Goal: Use online tool/utility: Utilize a website feature to perform a specific function

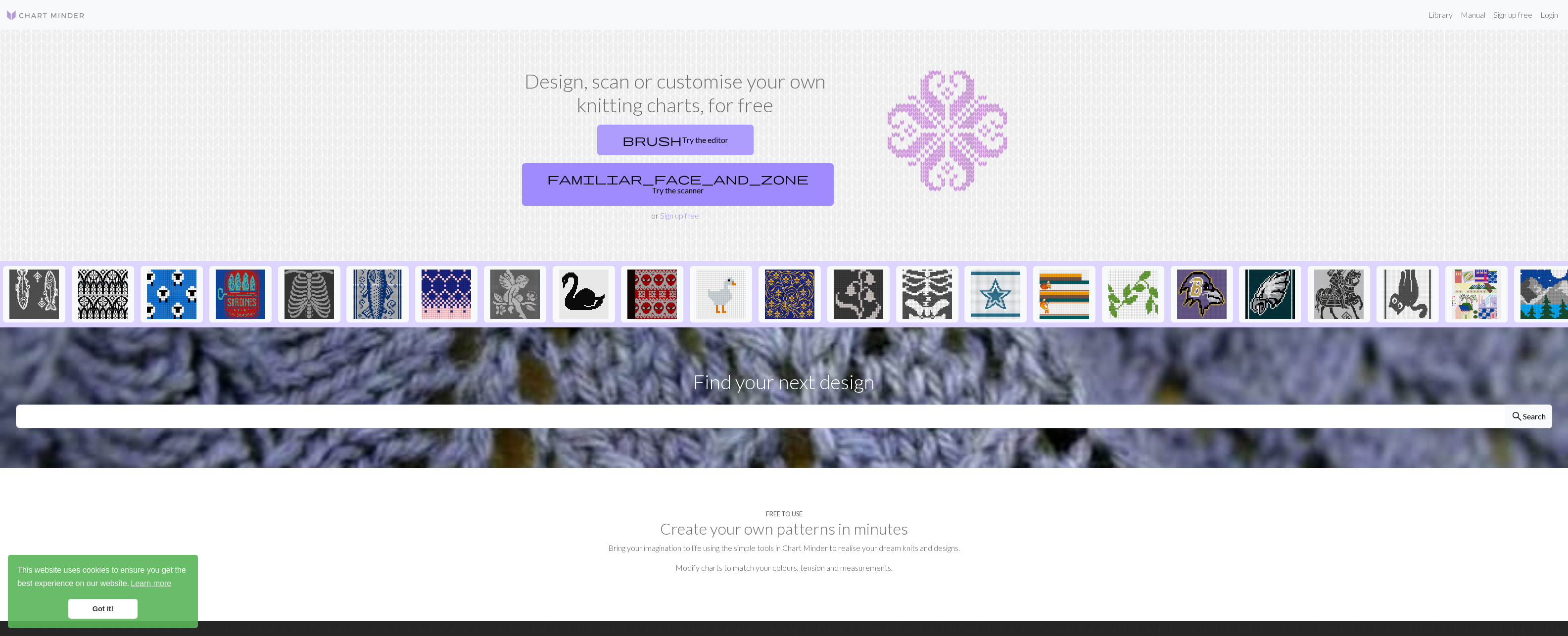
click at [597, 144] on link "brush Try the editor" at bounding box center [676, 140] width 157 height 31
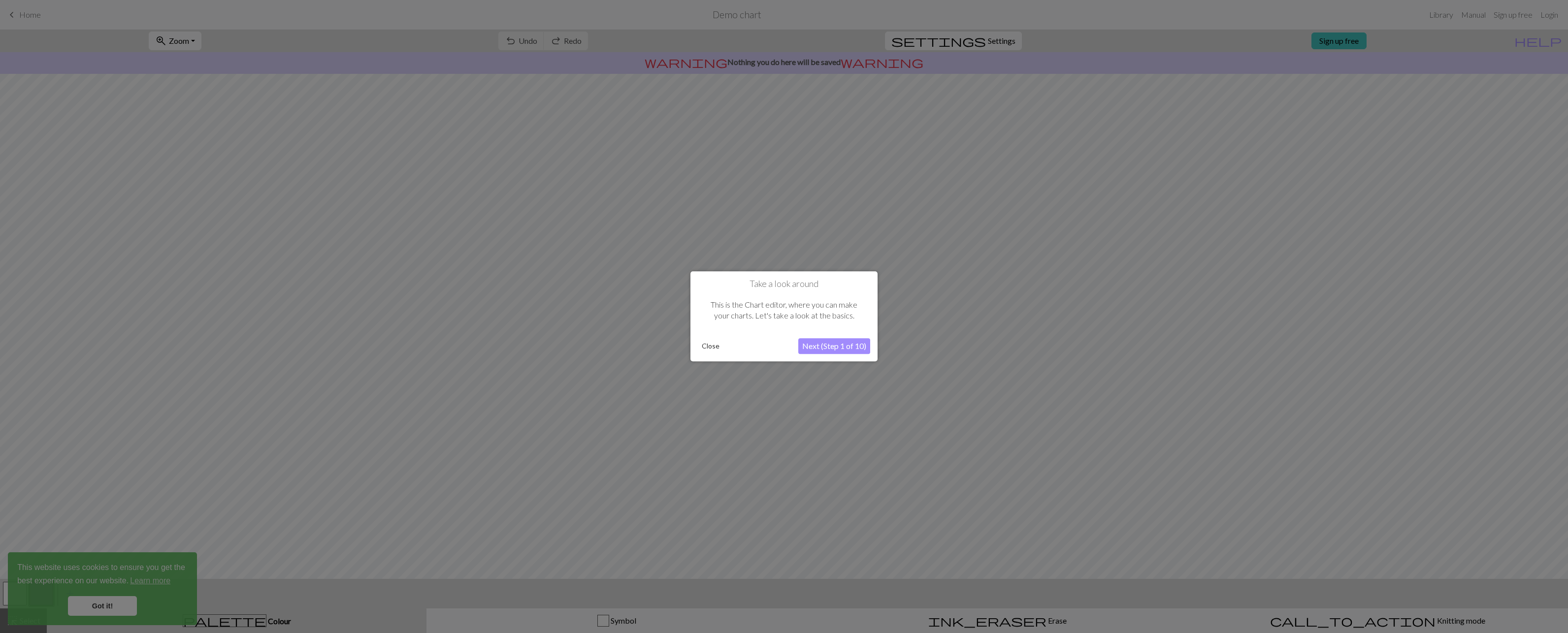
click at [824, 349] on button "Next (Step 1 of 10)" at bounding box center [834, 347] width 72 height 16
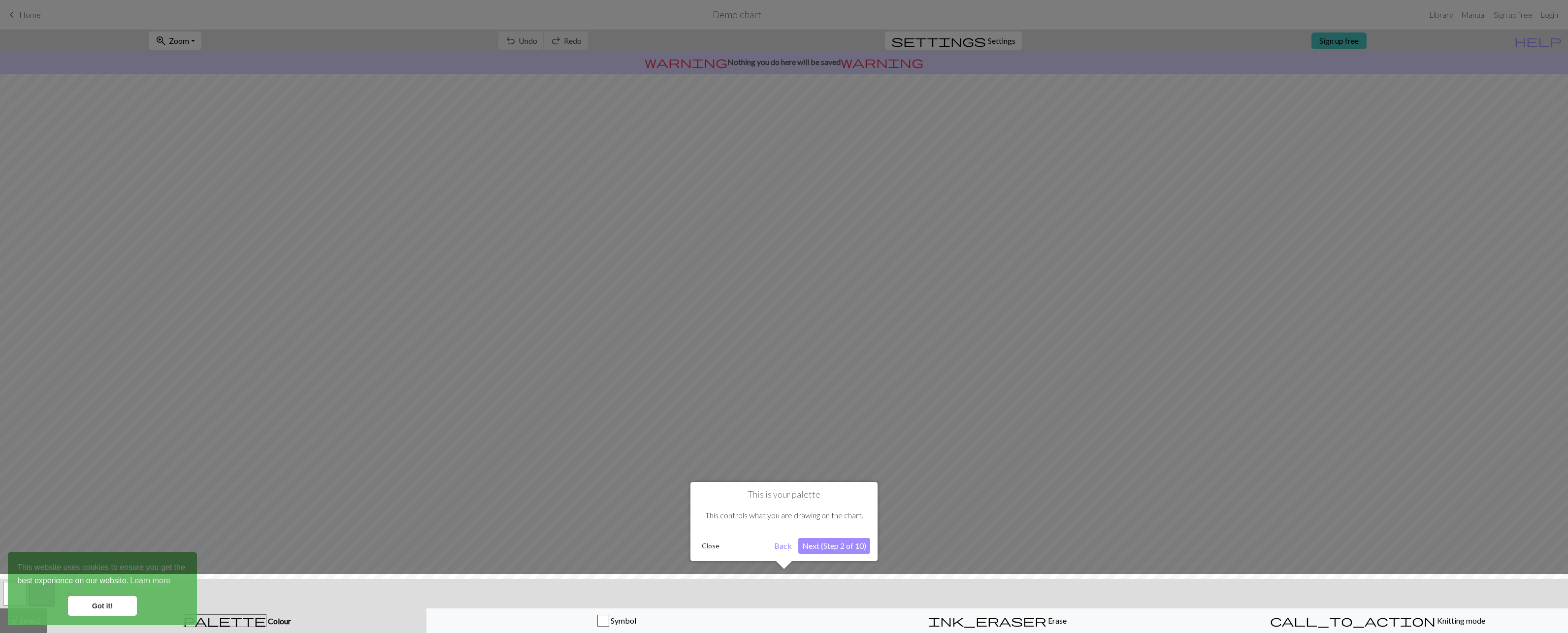
click at [99, 600] on div at bounding box center [784, 606] width 1578 height 64
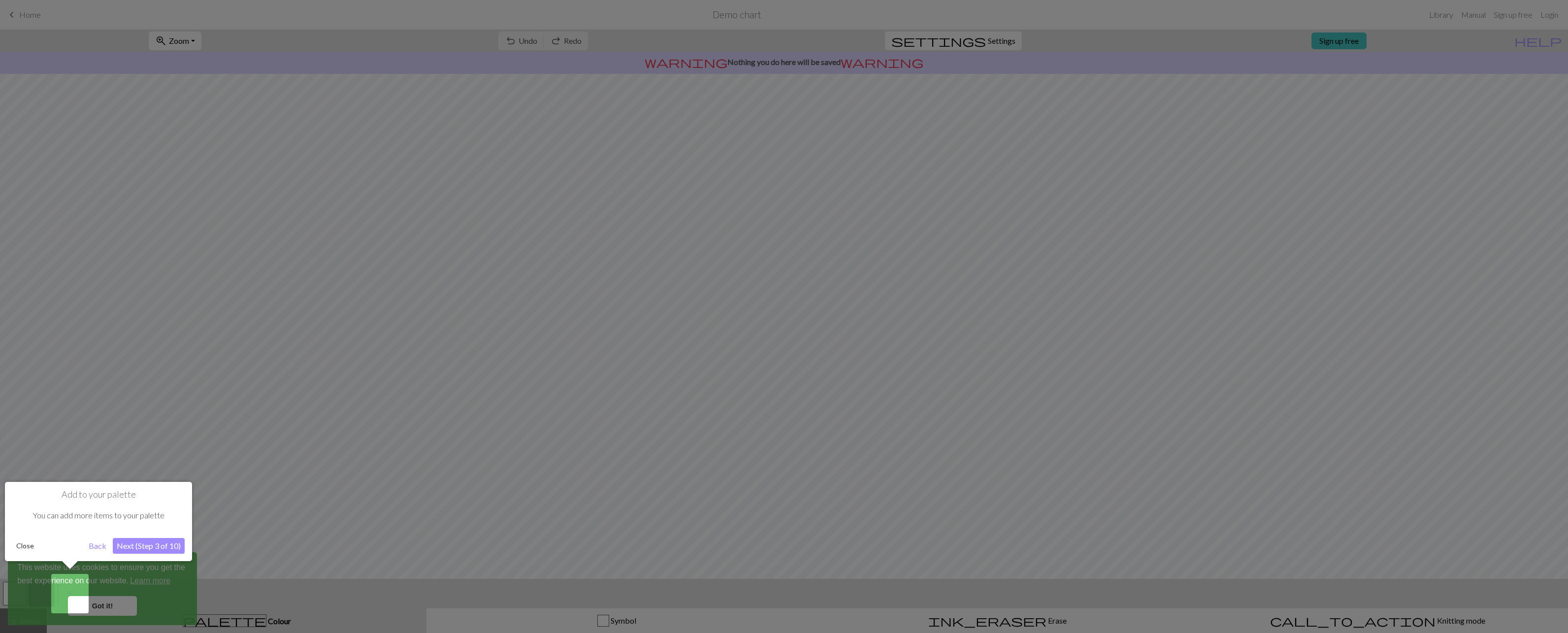
click at [116, 602] on div at bounding box center [784, 316] width 1568 height 633
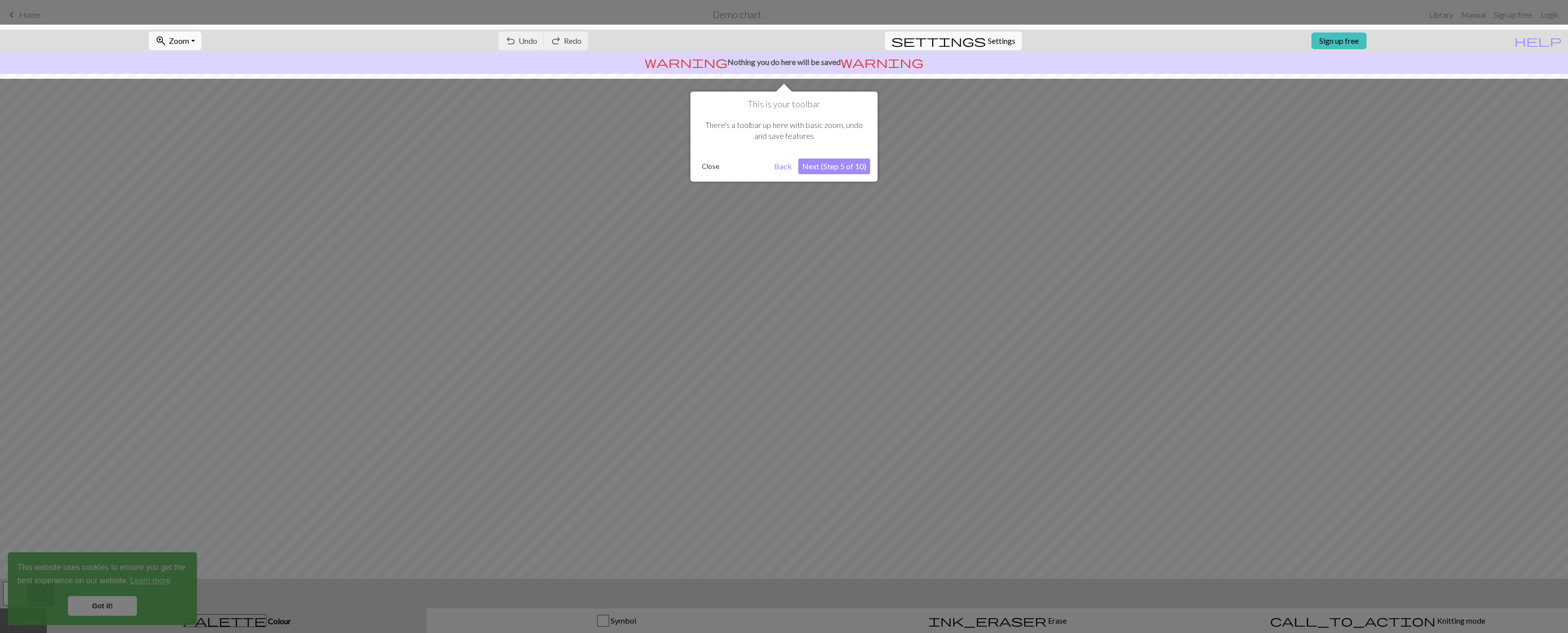
click at [133, 577] on div at bounding box center [784, 316] width 1568 height 633
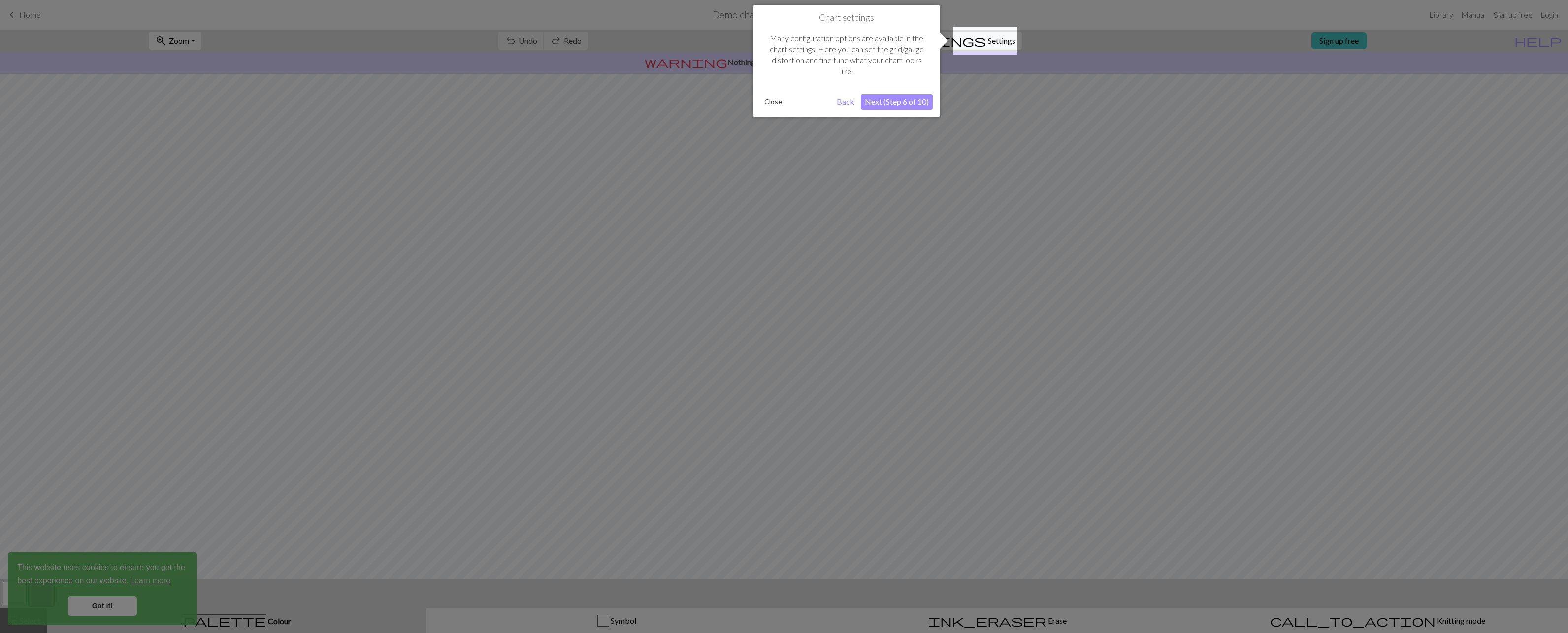
click at [133, 577] on div at bounding box center [784, 316] width 1568 height 633
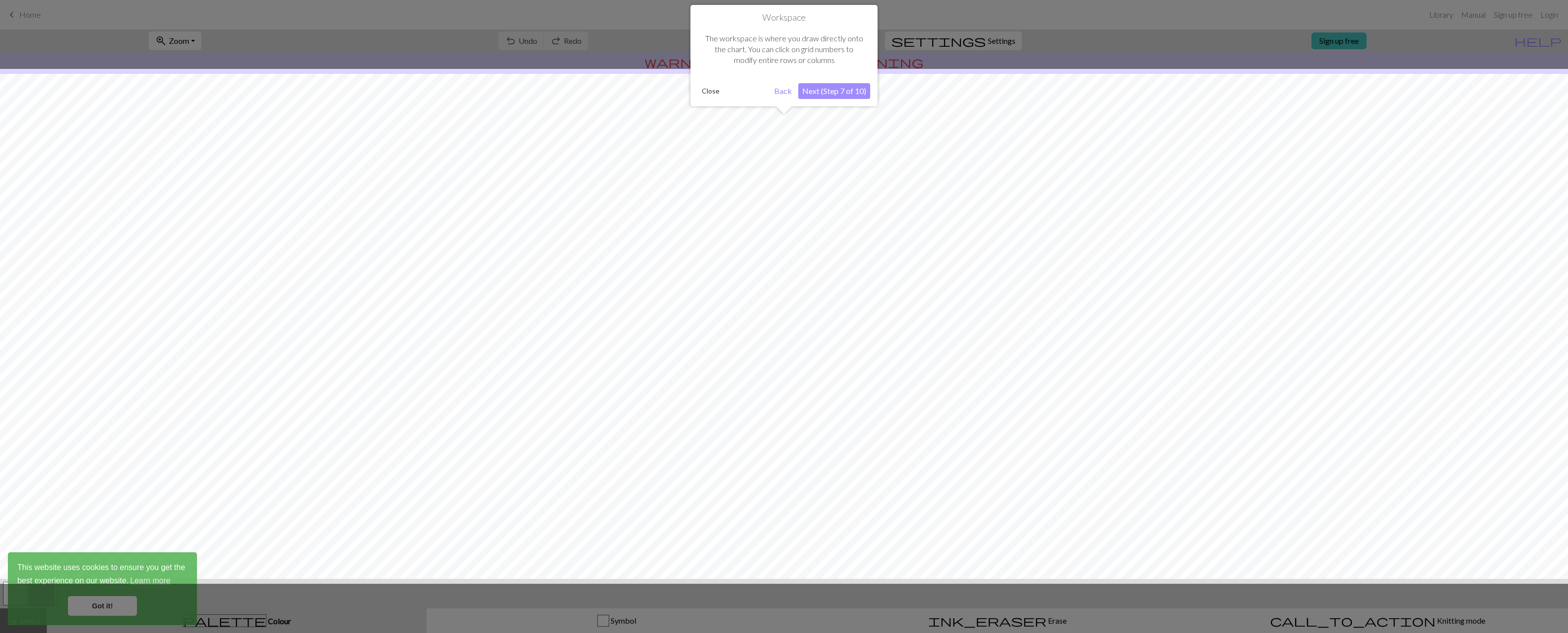
click at [133, 577] on div at bounding box center [784, 326] width 1578 height 515
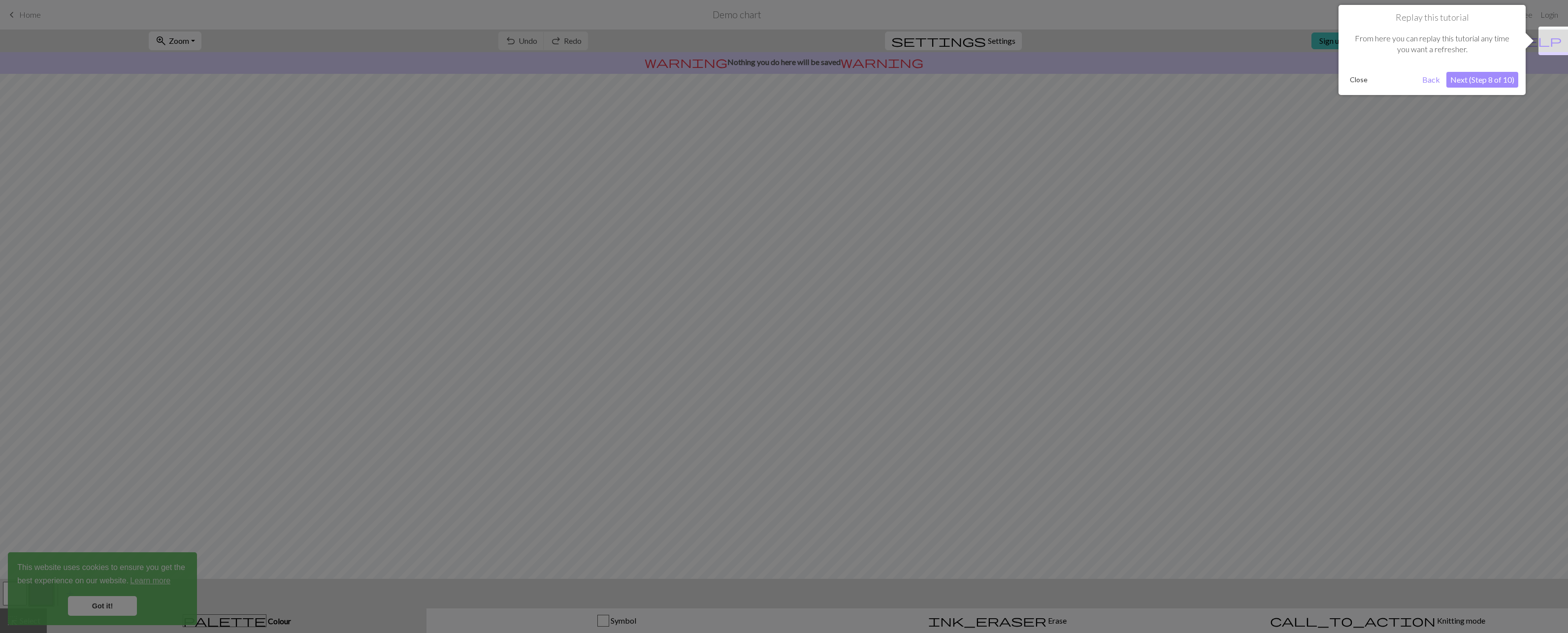
click at [133, 577] on div at bounding box center [784, 316] width 1568 height 633
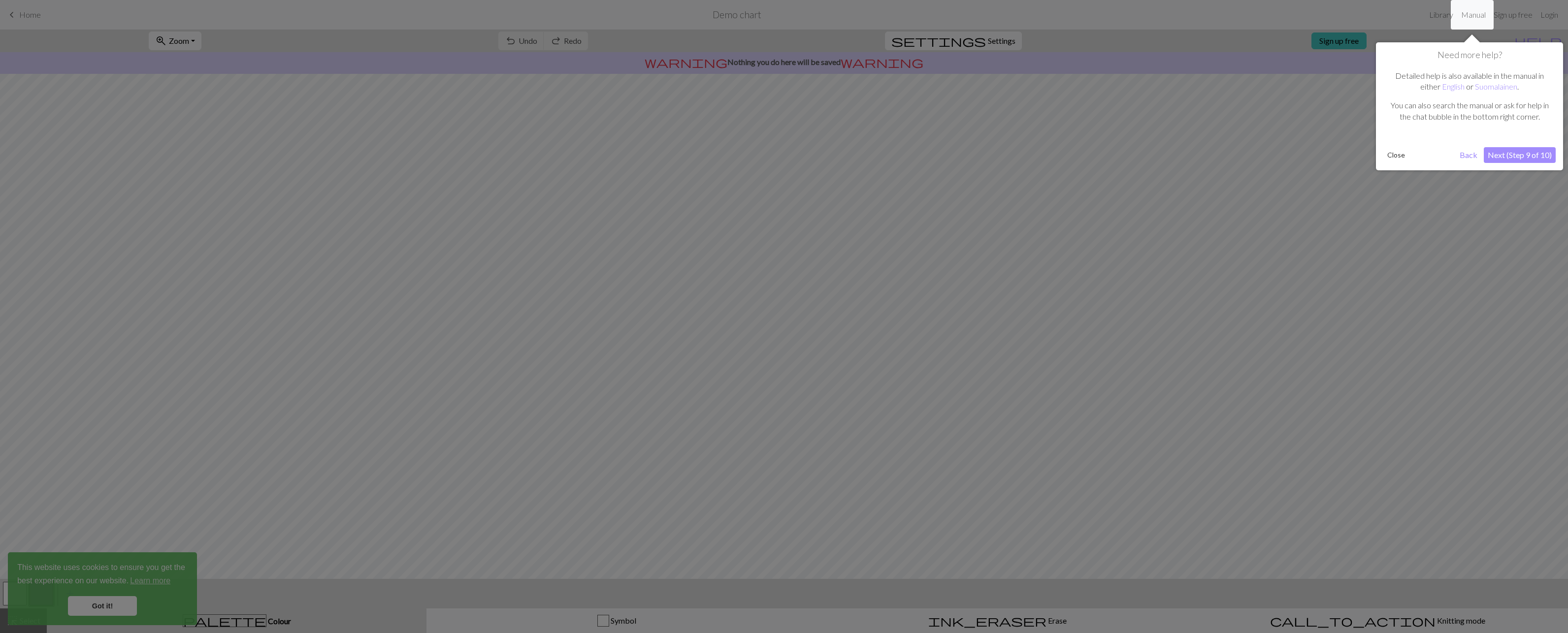
click at [133, 577] on div at bounding box center [784, 316] width 1568 height 633
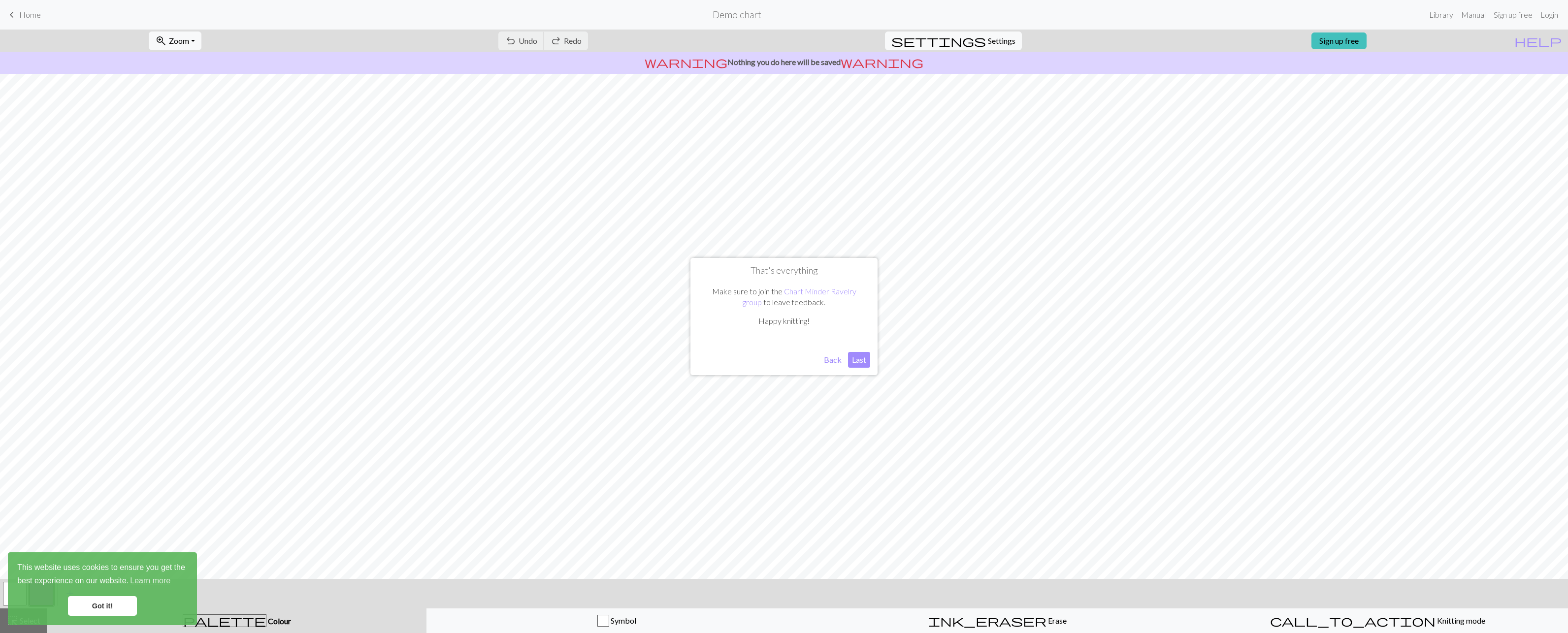
click at [857, 362] on button "Last" at bounding box center [859, 360] width 22 height 16
click at [120, 601] on link "Got it!" at bounding box center [102, 606] width 69 height 19
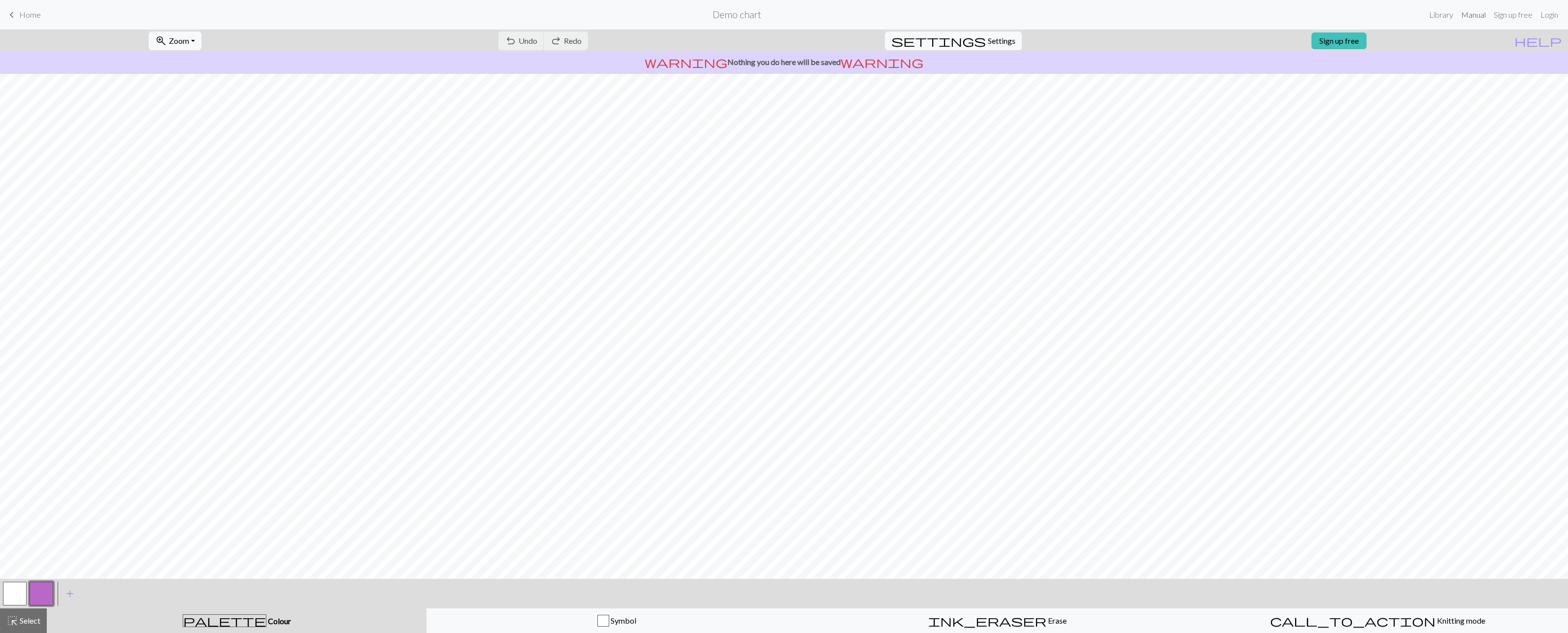
click at [1480, 17] on link "Manual" at bounding box center [1473, 15] width 32 height 19
click at [32, 19] on link "keyboard_arrow_left Home" at bounding box center [23, 15] width 35 height 17
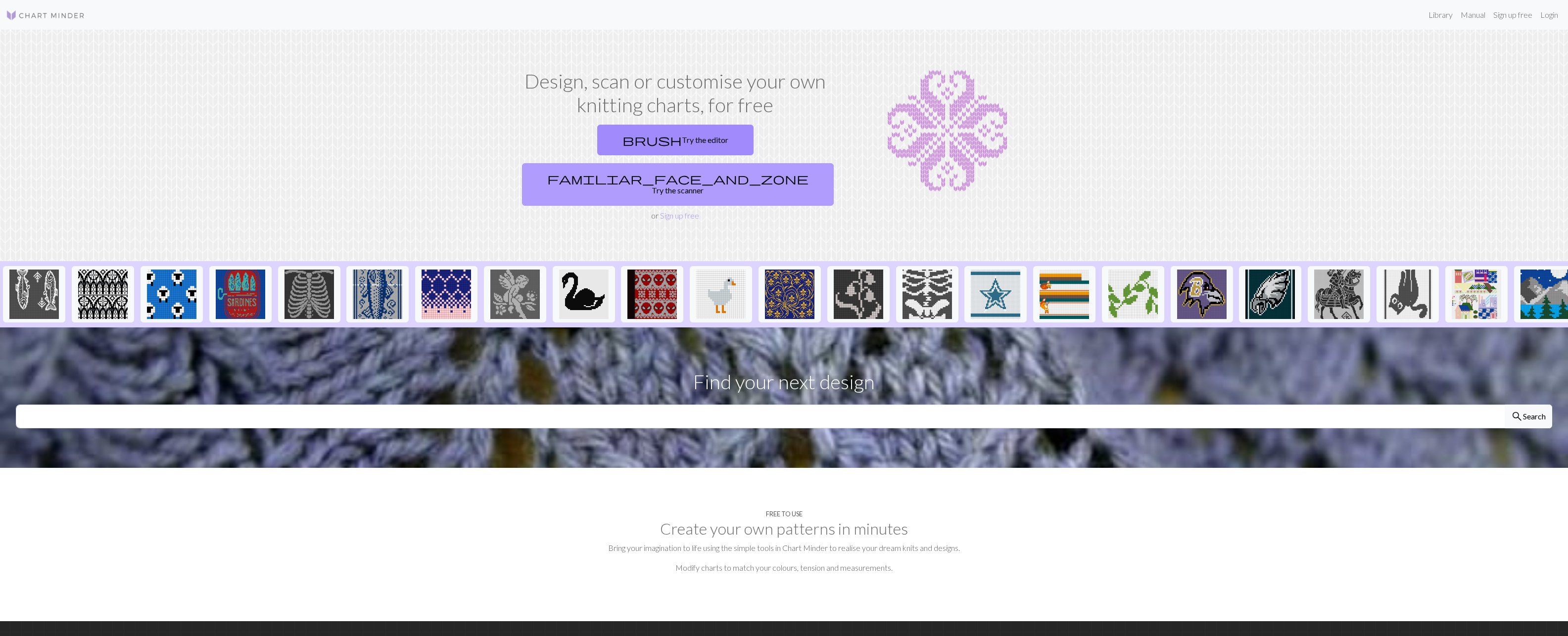
click at [772, 163] on link "familiar_face_and_zone Try the scanner" at bounding box center [678, 185] width 312 height 43
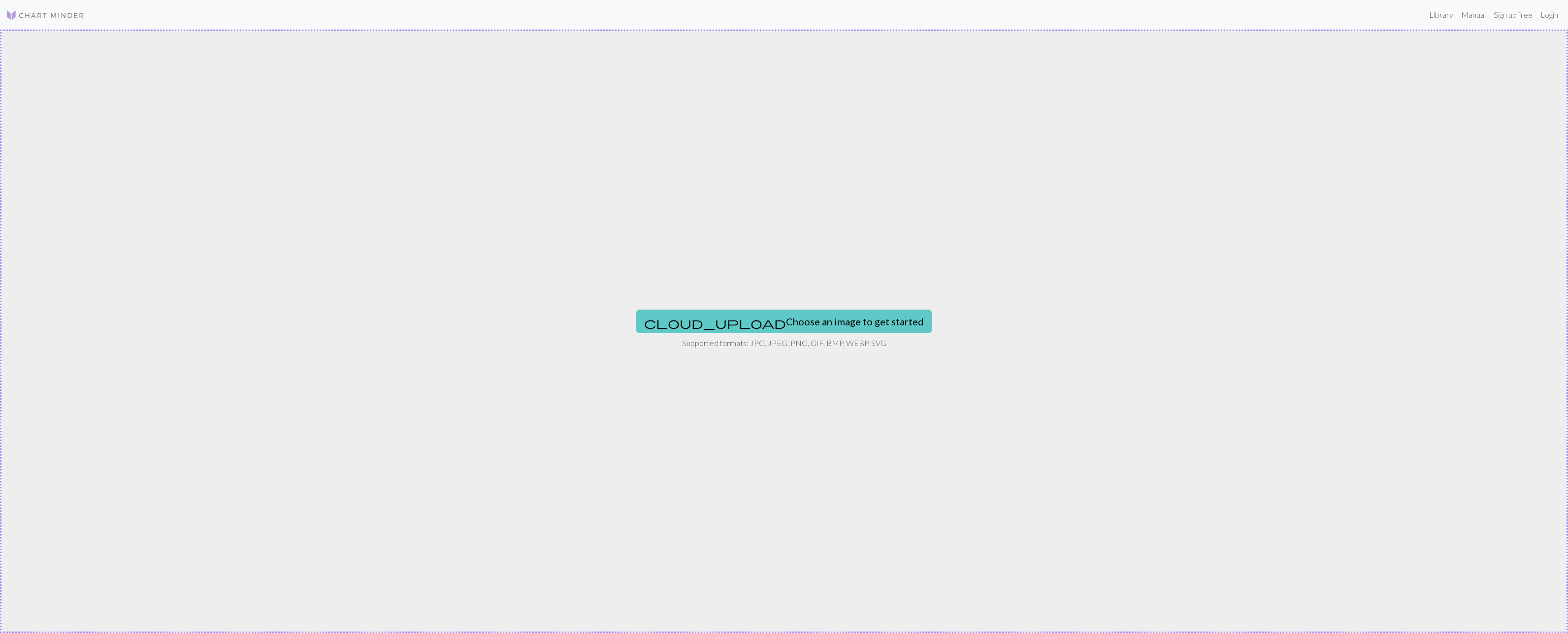
click at [825, 326] on button "cloud_upload Choose an image to get started" at bounding box center [783, 321] width 296 height 24
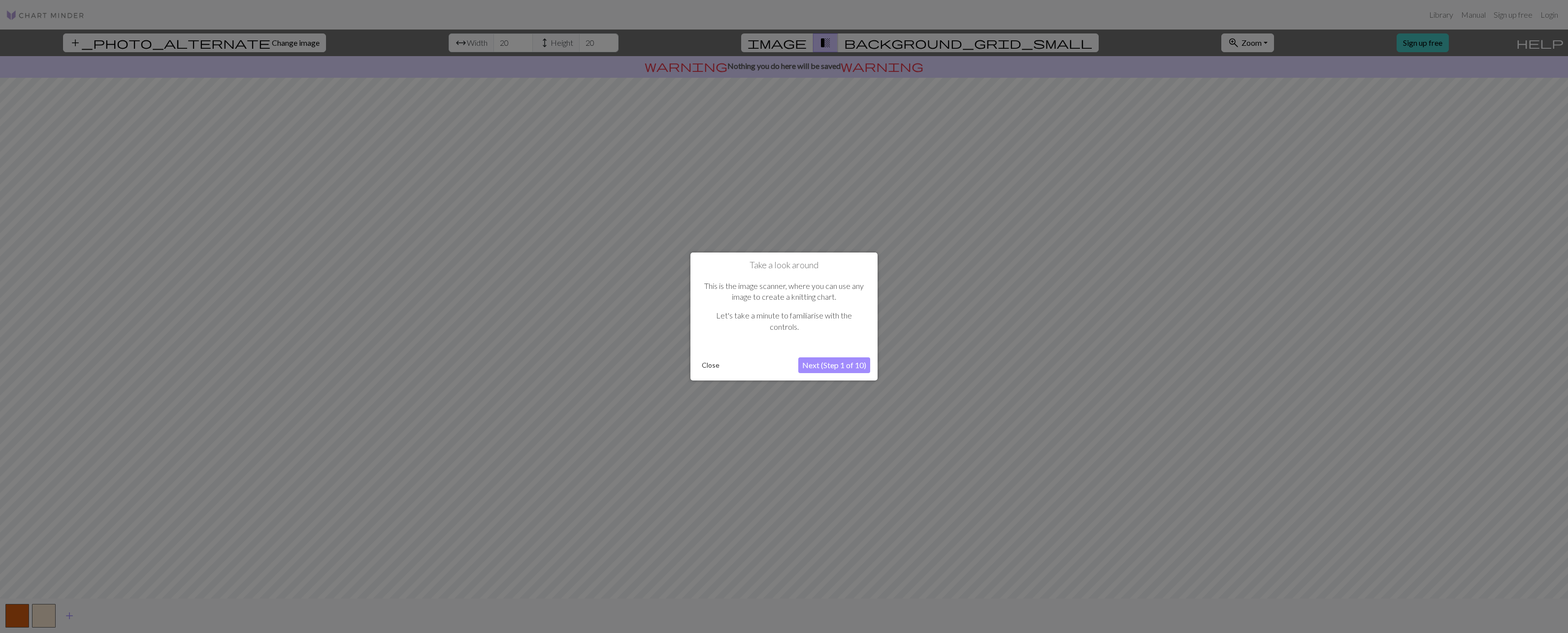
click at [832, 362] on button "Next (Step 1 of 10)" at bounding box center [834, 365] width 72 height 16
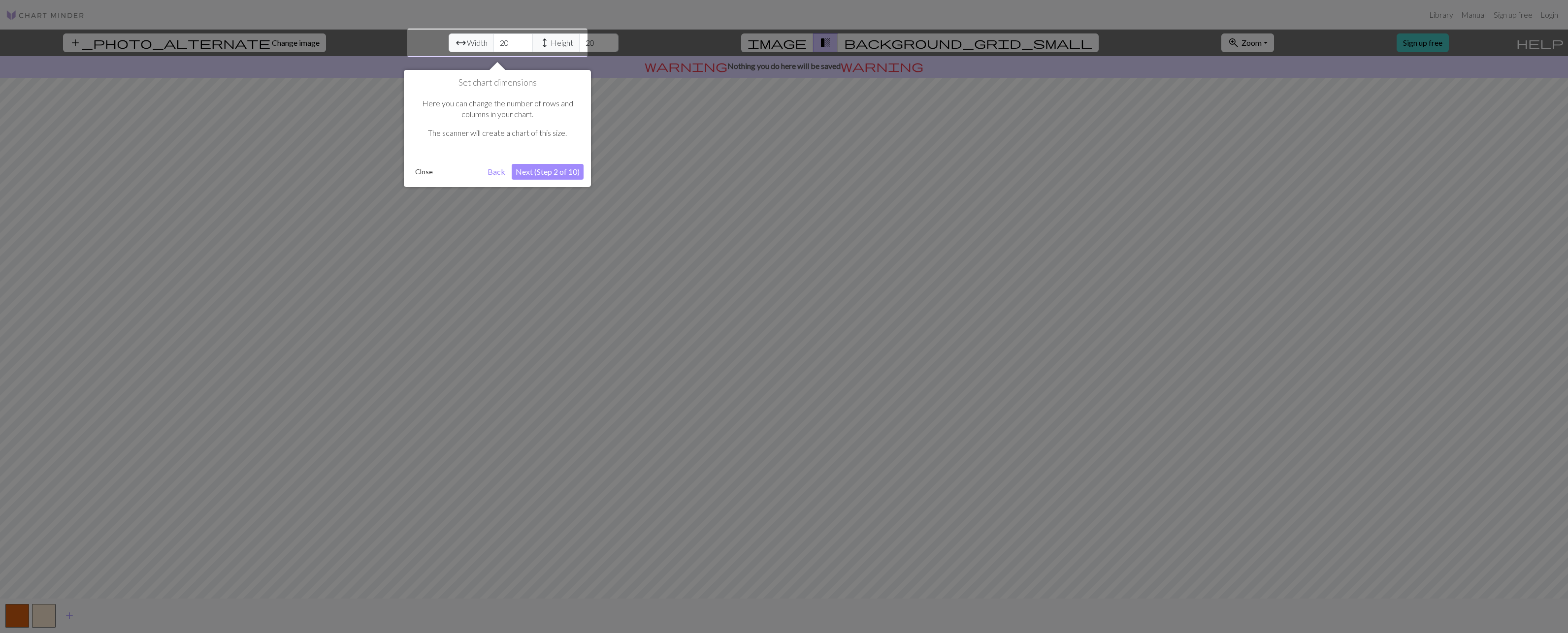
click at [559, 171] on button "Next (Step 2 of 10)" at bounding box center [548, 172] width 72 height 16
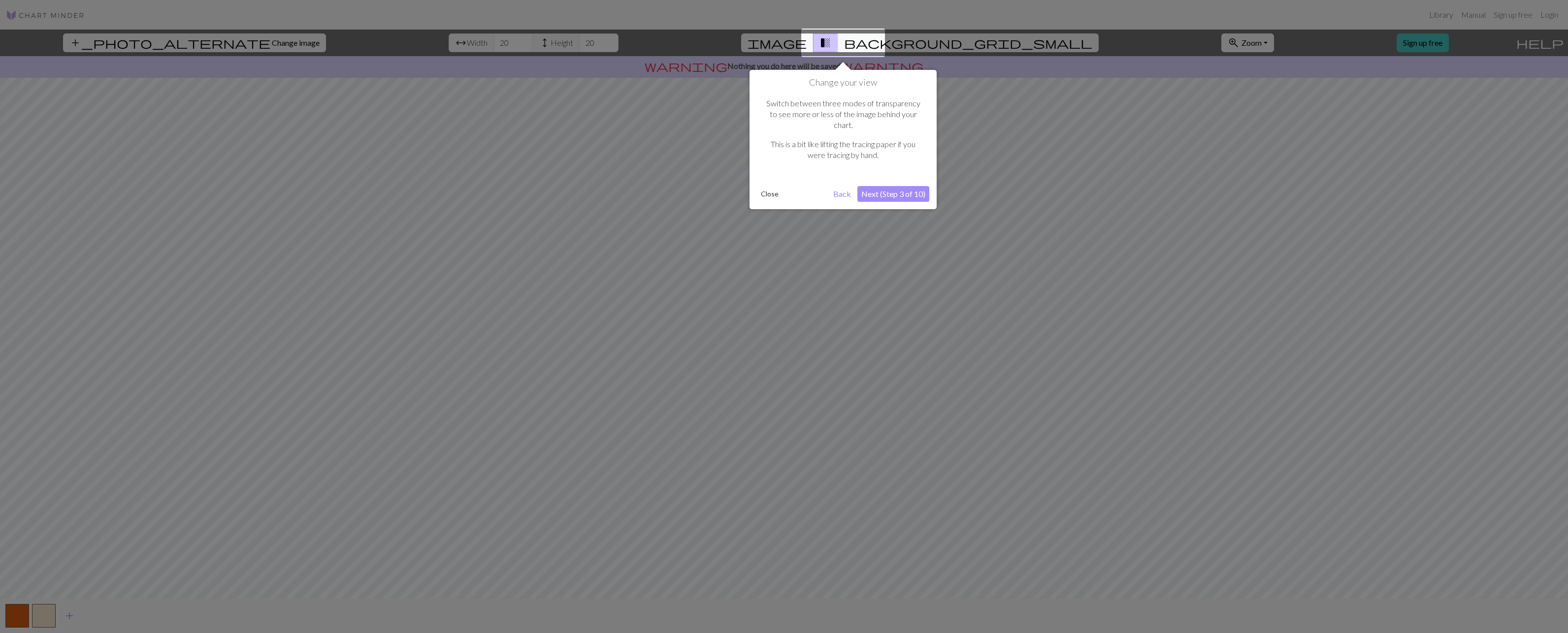
click at [881, 186] on button "Next (Step 3 of 10)" at bounding box center [894, 194] width 72 height 16
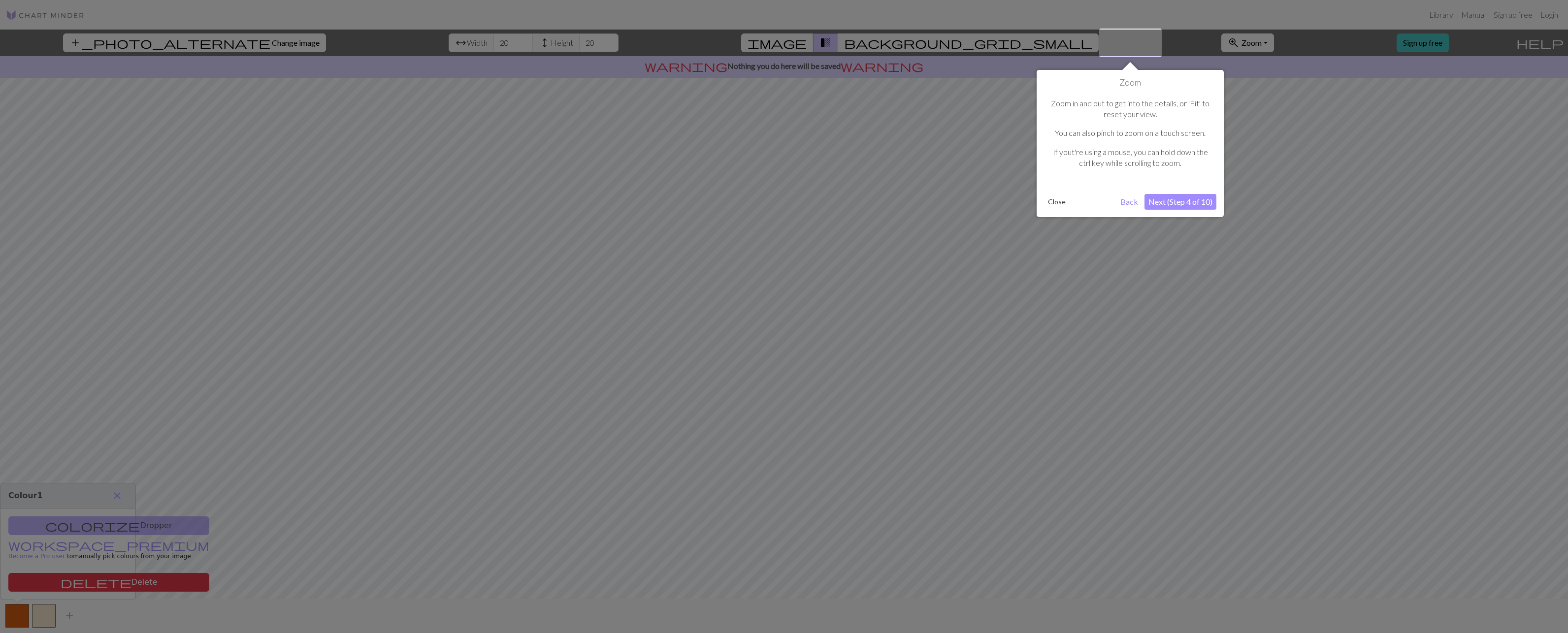
click at [1172, 194] on button "Next (Step 4 of 10)" at bounding box center [1180, 202] width 72 height 16
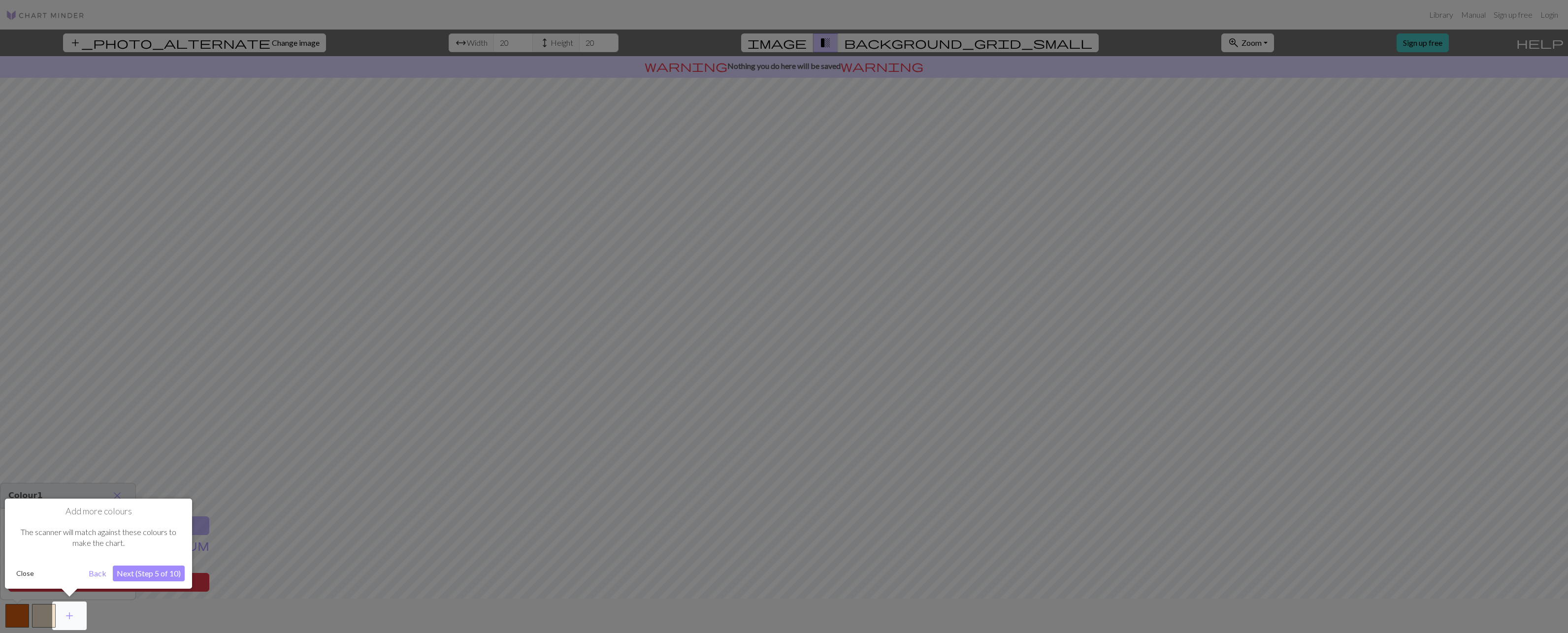
click at [139, 570] on button "Next (Step 5 of 10)" at bounding box center [149, 574] width 72 height 16
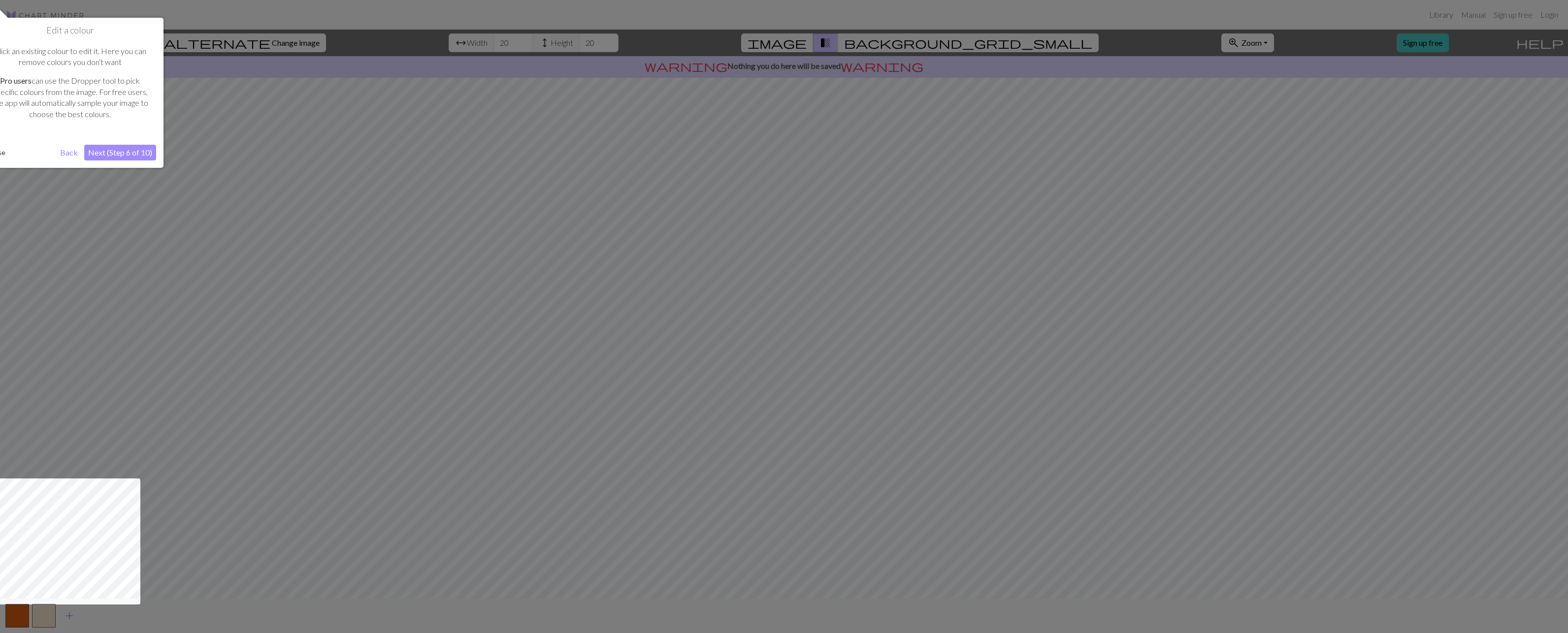
click at [122, 151] on button "Next (Step 6 of 10)" at bounding box center [120, 153] width 72 height 16
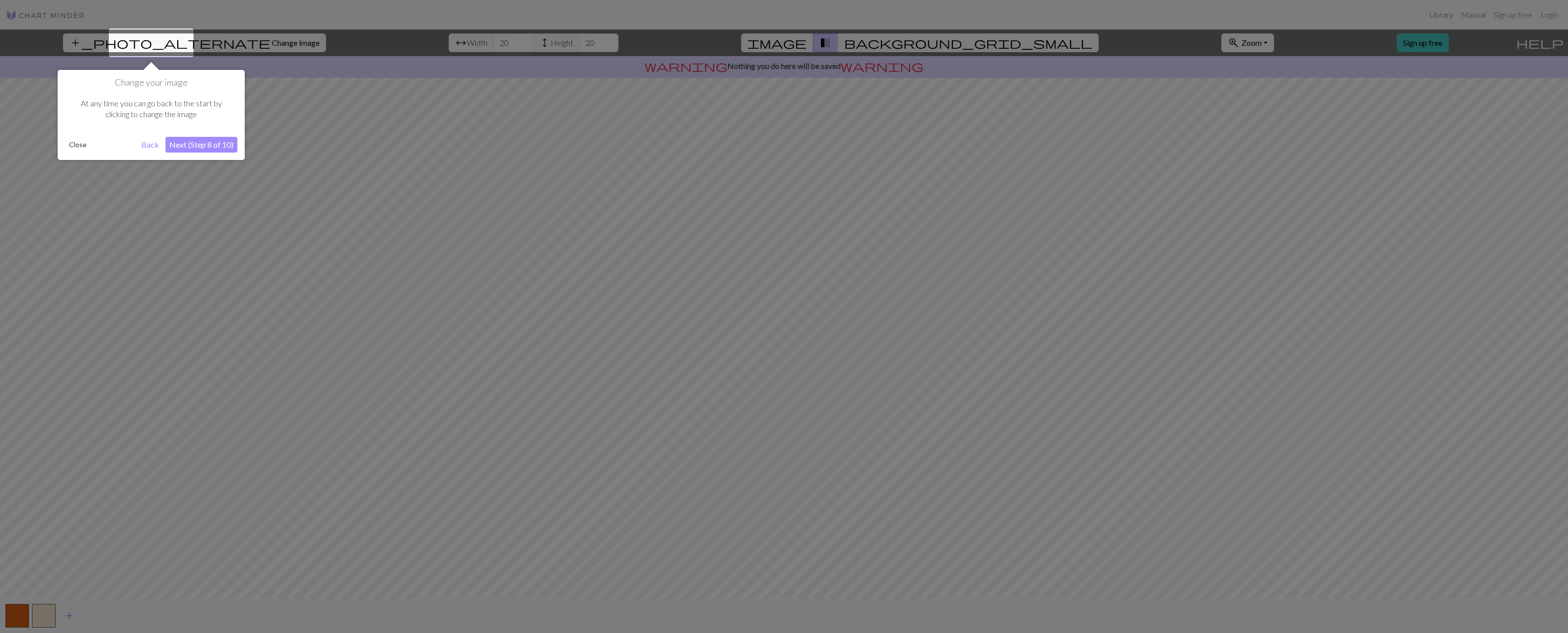
click at [212, 150] on button "Next (Step 8 of 10)" at bounding box center [201, 145] width 72 height 16
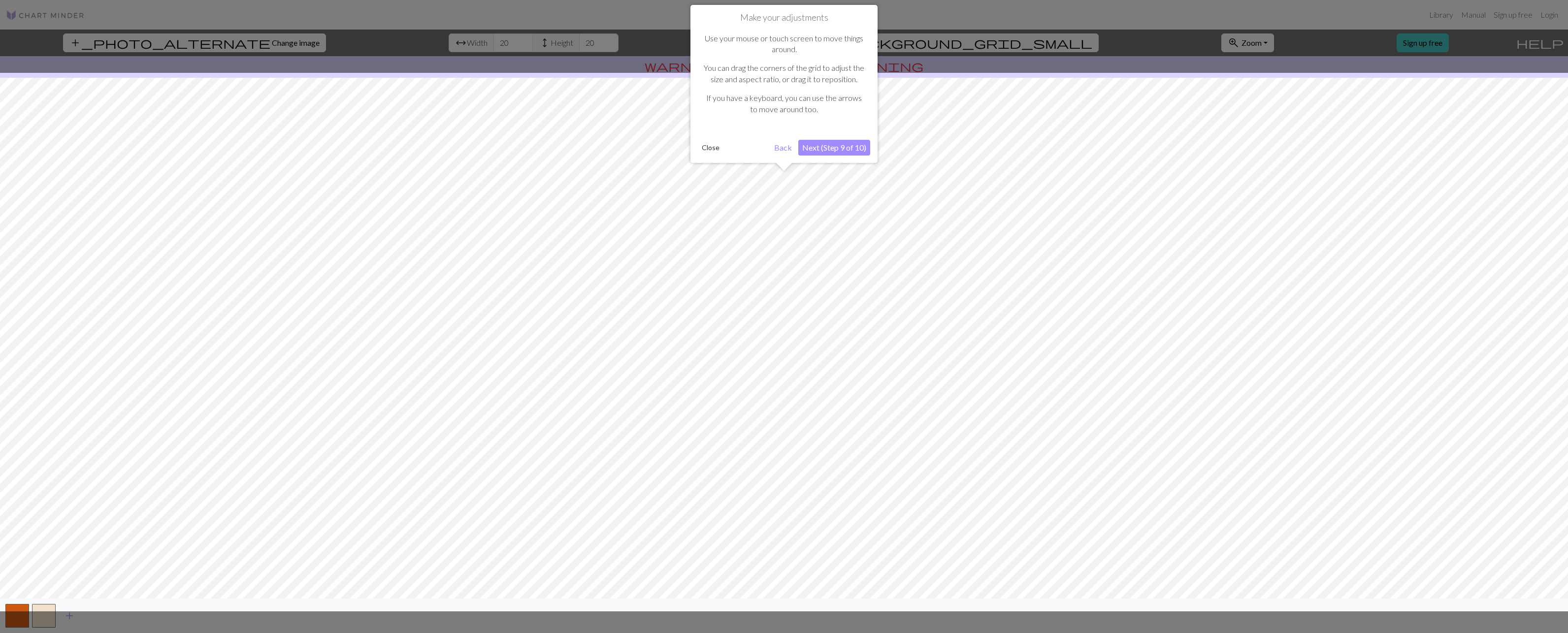
click at [841, 150] on button "Next (Step 9 of 10)" at bounding box center [834, 148] width 72 height 16
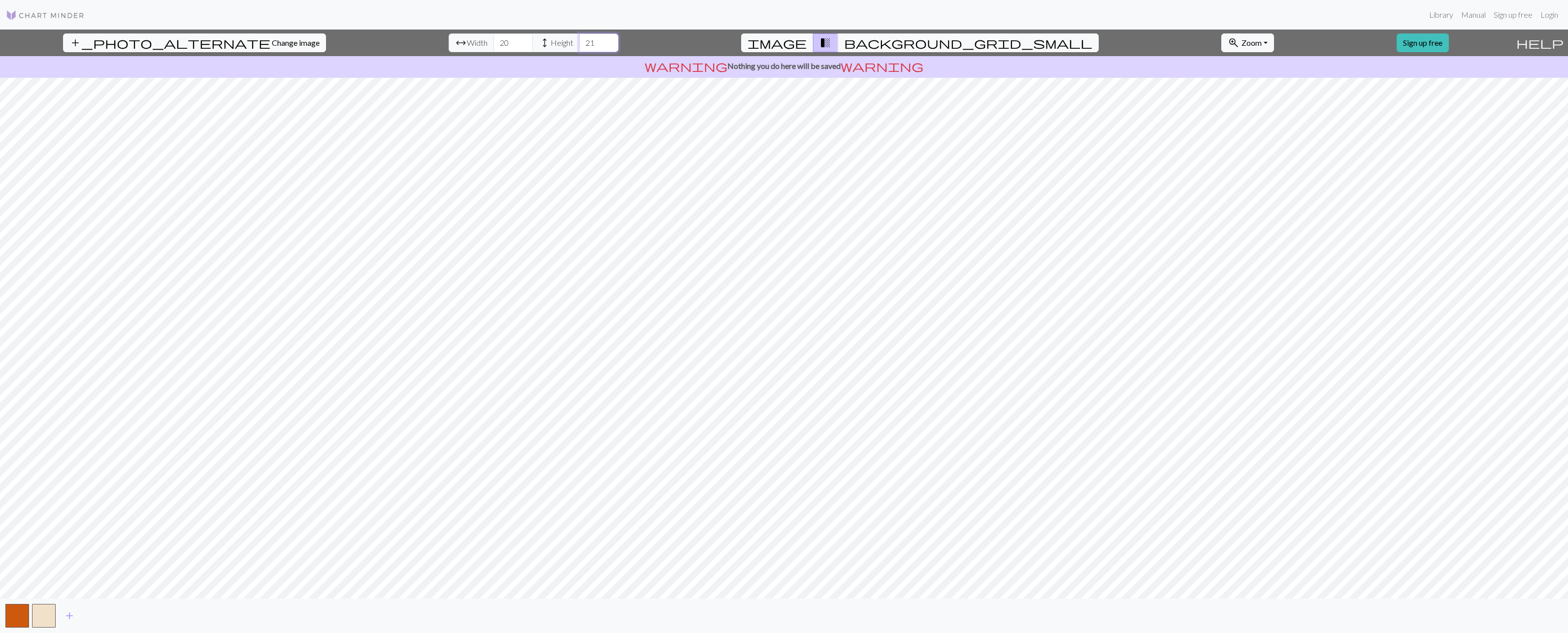
click at [579, 39] on input "21" at bounding box center [598, 43] width 40 height 19
click at [579, 39] on input "22" at bounding box center [598, 43] width 40 height 19
click at [579, 39] on input "23" at bounding box center [598, 43] width 40 height 19
click at [579, 39] on input "24" at bounding box center [598, 43] width 40 height 19
click at [579, 39] on input "25" at bounding box center [598, 43] width 40 height 19
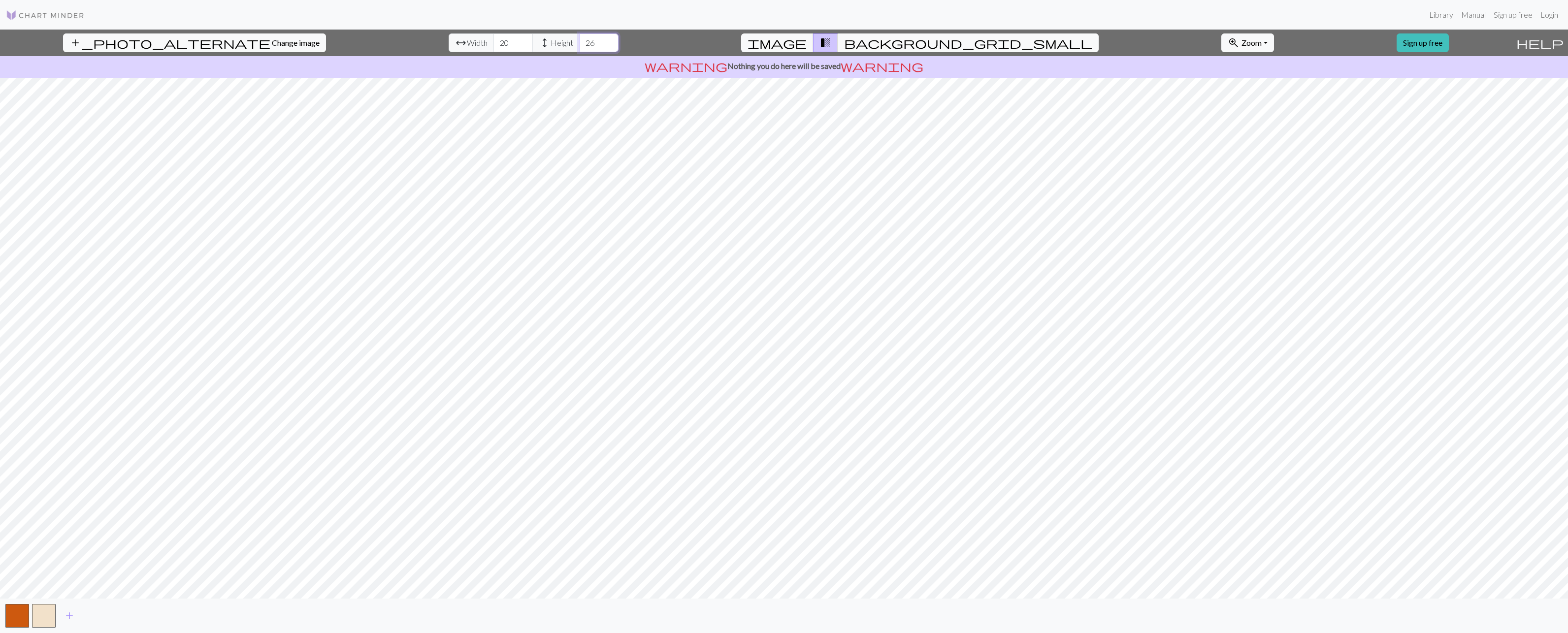
click at [579, 39] on input "26" at bounding box center [598, 43] width 40 height 19
click at [579, 39] on input "27" at bounding box center [598, 43] width 40 height 19
click at [579, 39] on input "28" at bounding box center [598, 43] width 40 height 19
click at [579, 39] on input "29" at bounding box center [598, 43] width 40 height 19
click at [579, 39] on input "30" at bounding box center [598, 43] width 40 height 19
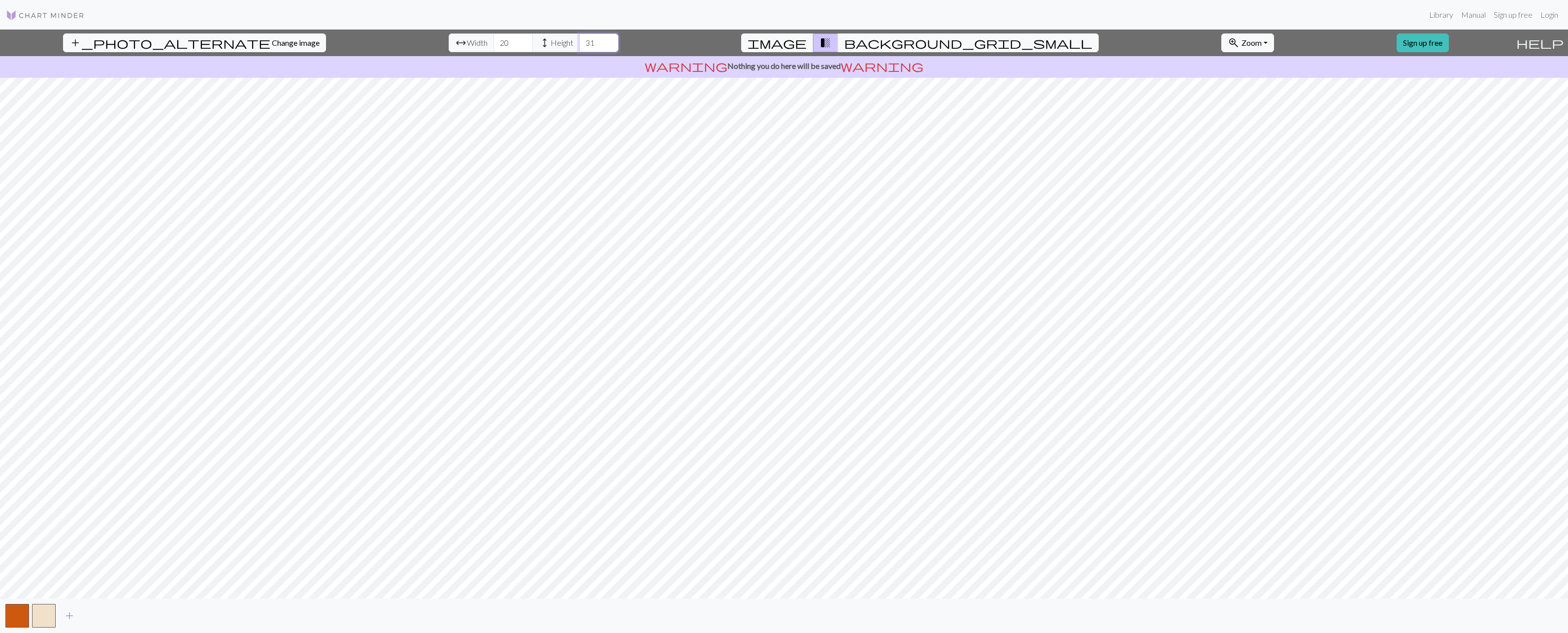
click at [579, 39] on input "31" at bounding box center [598, 43] width 40 height 19
click at [579, 39] on input "32" at bounding box center [598, 43] width 40 height 19
click at [579, 39] on input "33" at bounding box center [598, 43] width 40 height 19
click at [579, 39] on input "34" at bounding box center [598, 43] width 40 height 19
click at [579, 39] on input "35" at bounding box center [598, 43] width 40 height 19
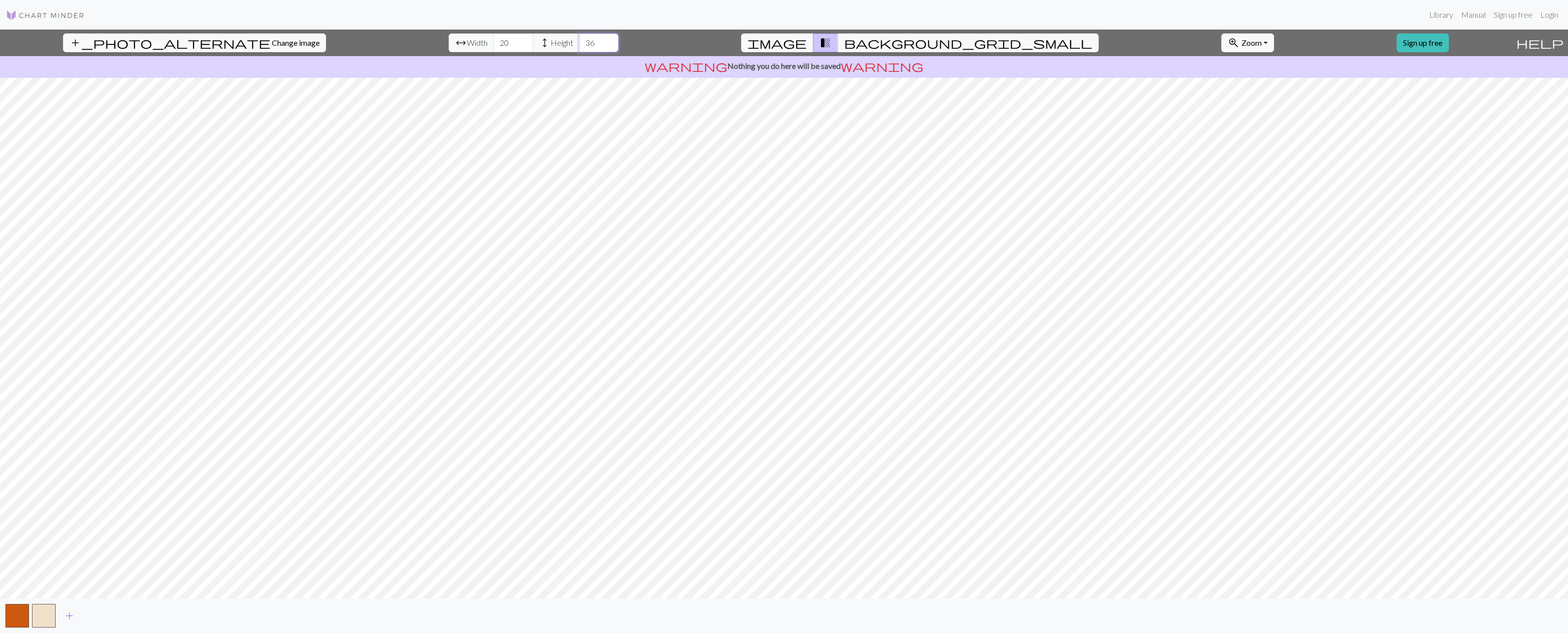
click at [579, 39] on input "36" at bounding box center [598, 43] width 40 height 19
click at [579, 39] on input "37" at bounding box center [598, 43] width 40 height 19
click at [579, 39] on input "38" at bounding box center [598, 43] width 40 height 19
click at [579, 39] on input "39" at bounding box center [598, 43] width 40 height 19
type input "40"
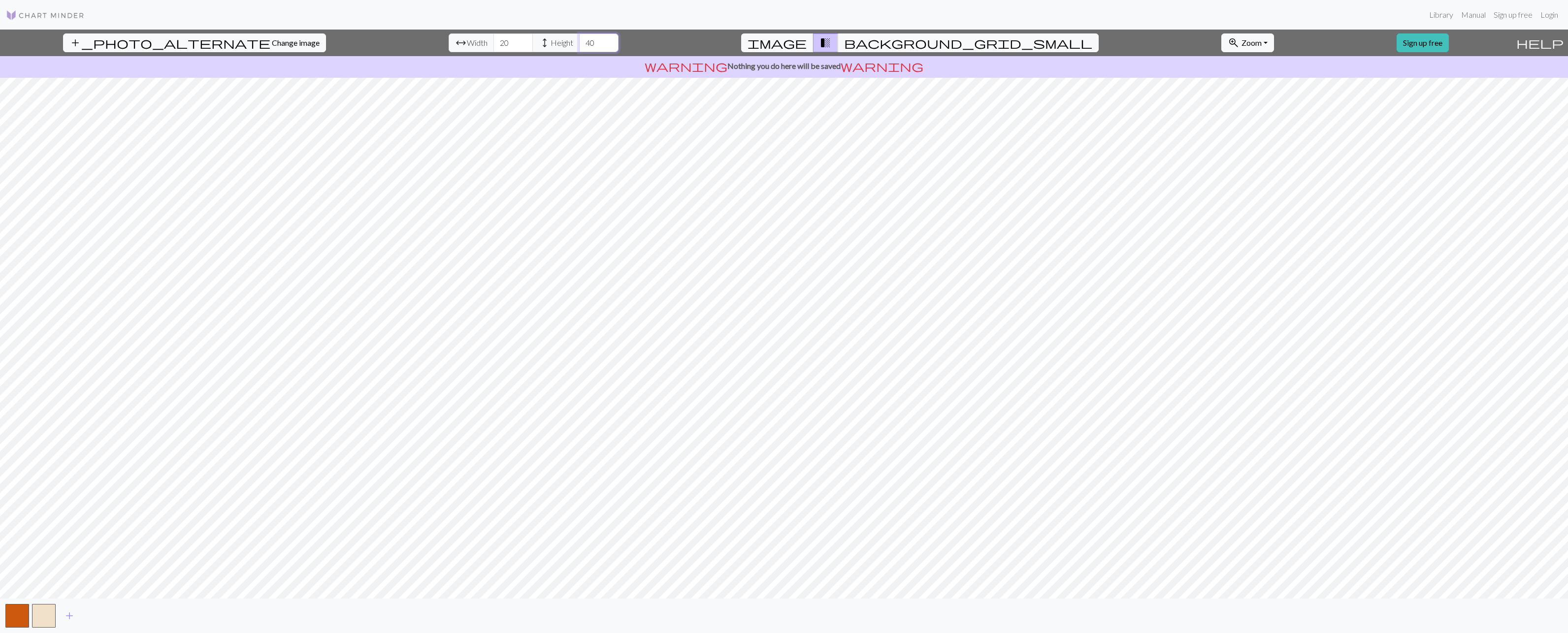
click at [579, 39] on input "40" at bounding box center [598, 43] width 40 height 19
drag, startPoint x: 480, startPoint y: 44, endPoint x: 458, endPoint y: 44, distance: 22.0
click at [494, 44] on input "20" at bounding box center [513, 43] width 40 height 19
drag, startPoint x: 473, startPoint y: 43, endPoint x: 457, endPoint y: 43, distance: 16.0
click at [457, 43] on div "arrow_range Width 40 height Height 40" at bounding box center [533, 43] width 170 height 19
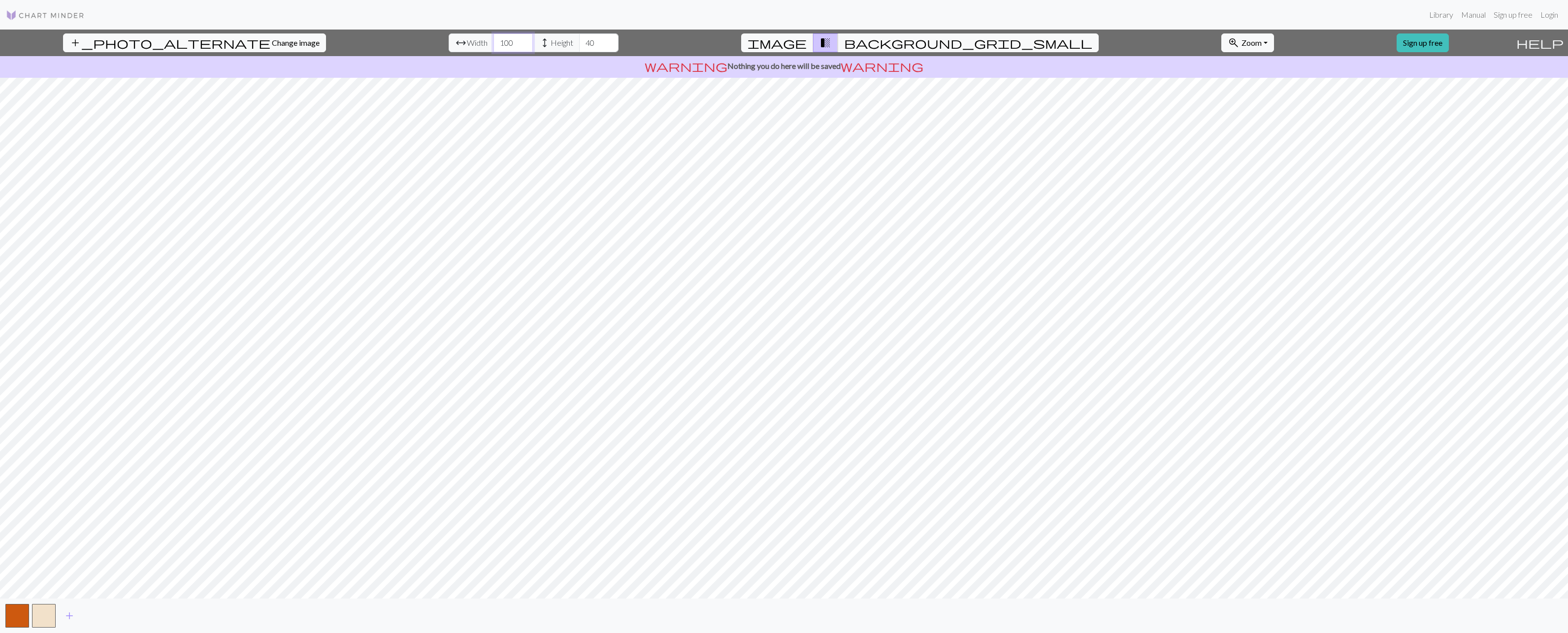
type input "100"
click at [19, 616] on button "button" at bounding box center [17, 616] width 24 height 24
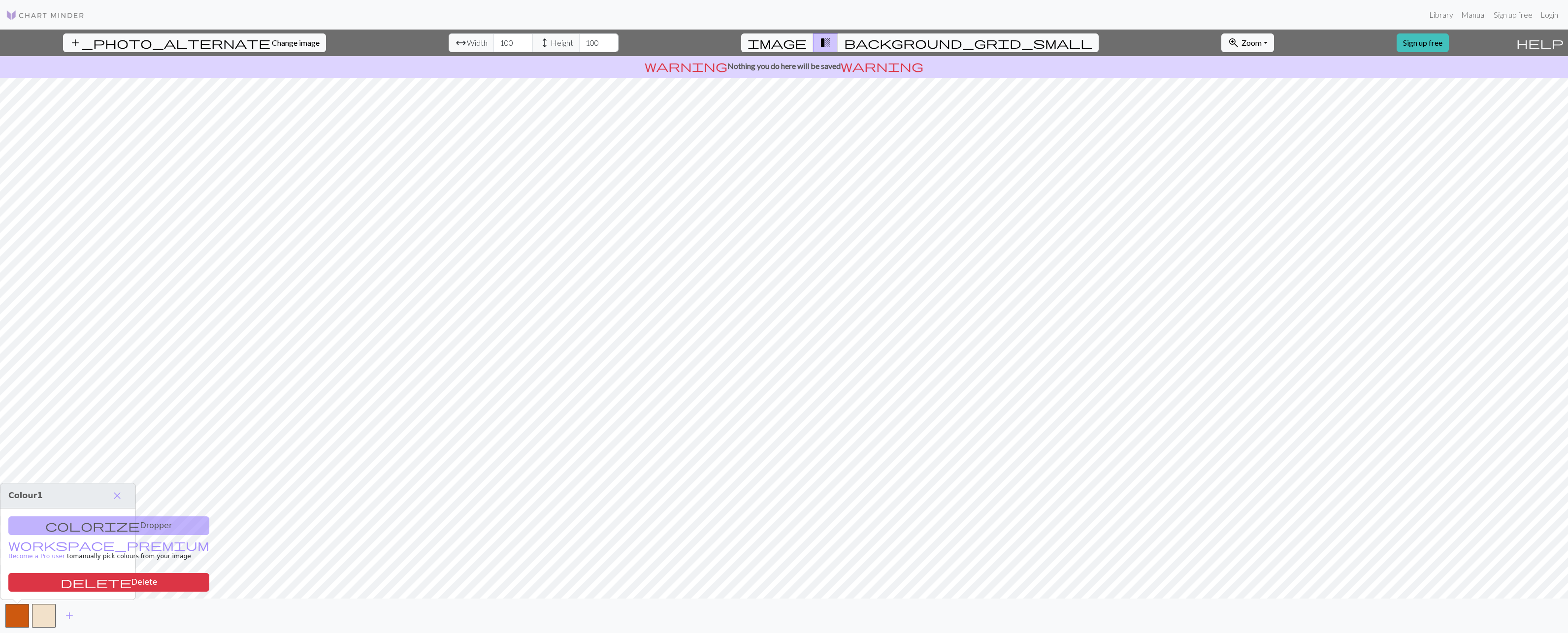
click at [82, 525] on div "colorize Dropper workspace_premium Become a Pro user to manually pick colours f…" at bounding box center [68, 554] width 135 height 91
click at [97, 620] on div "add" at bounding box center [784, 616] width 1568 height 35
click at [68, 616] on span "add" at bounding box center [69, 616] width 12 height 14
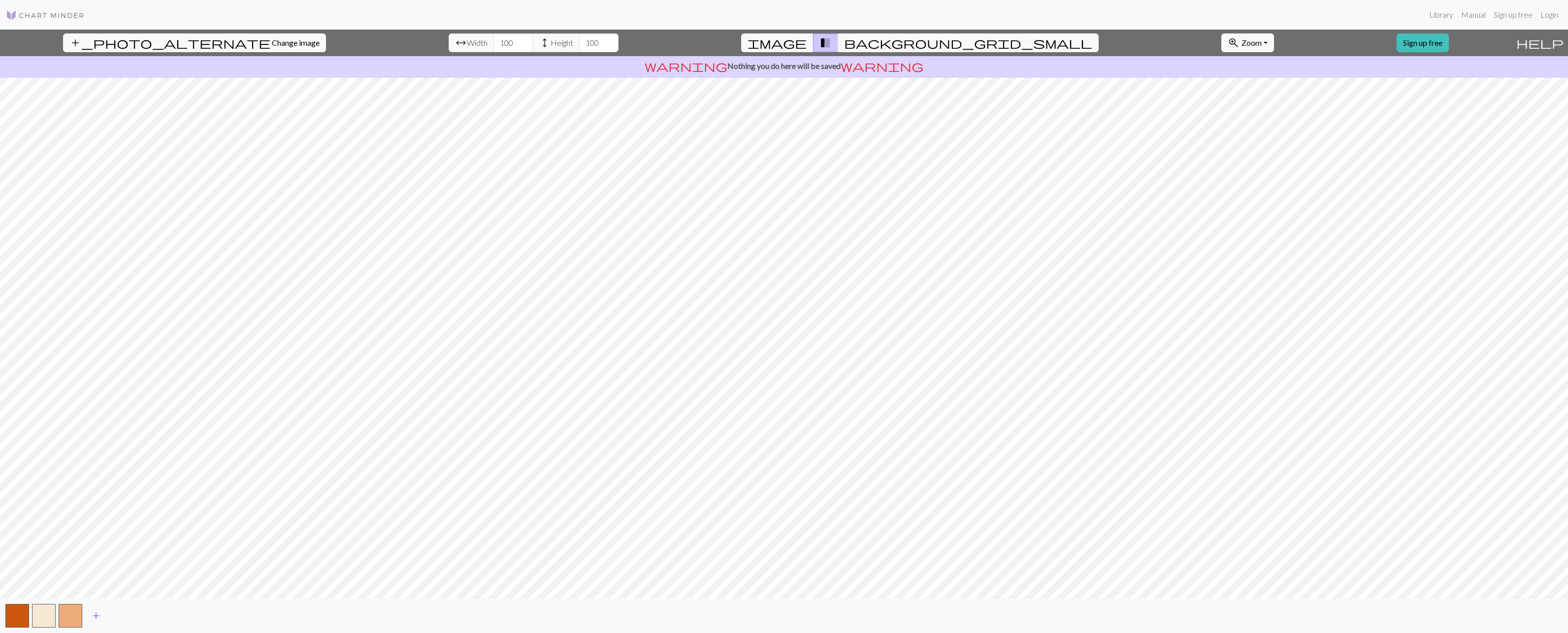
click at [84, 617] on button "add" at bounding box center [96, 616] width 24 height 19
click at [77, 618] on button "button" at bounding box center [70, 616] width 24 height 24
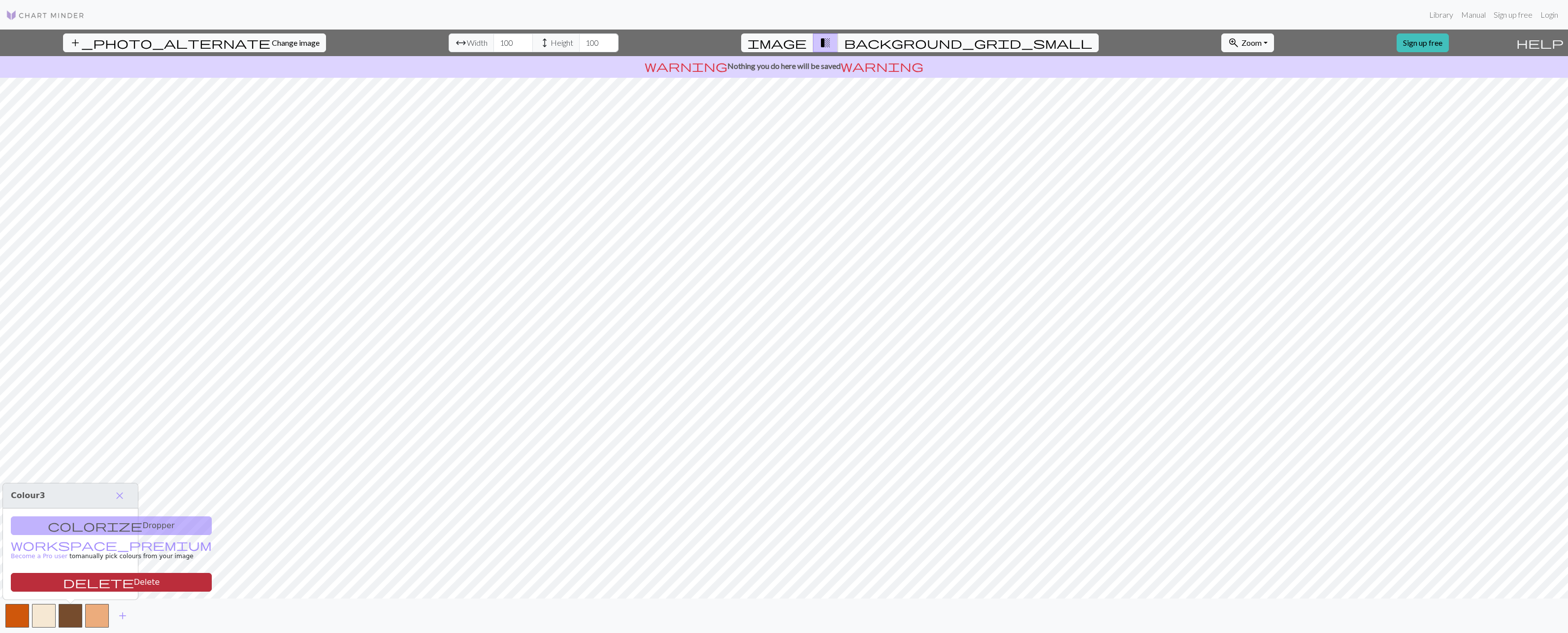
click at [84, 589] on button "delete Delete" at bounding box center [111, 582] width 201 height 19
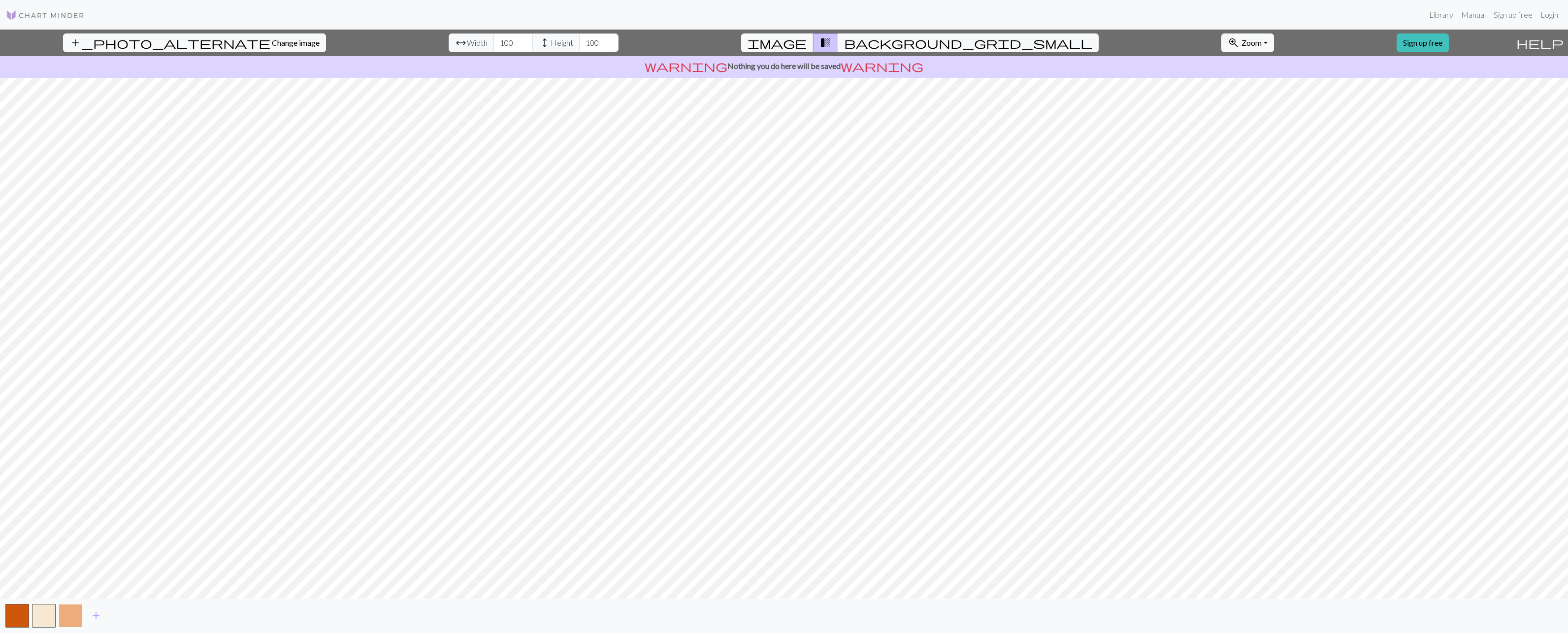
click at [71, 617] on button "button" at bounding box center [70, 616] width 24 height 24
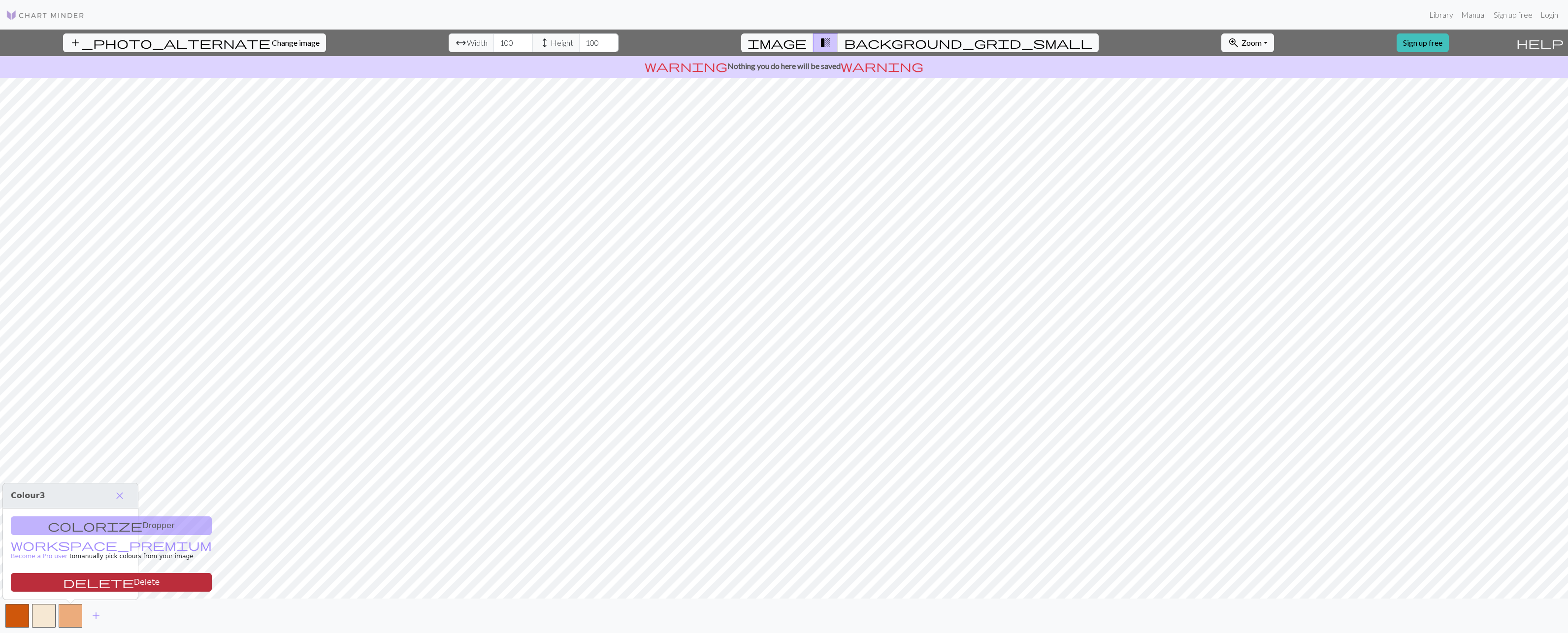
click at [71, 585] on button "delete Delete" at bounding box center [111, 582] width 201 height 19
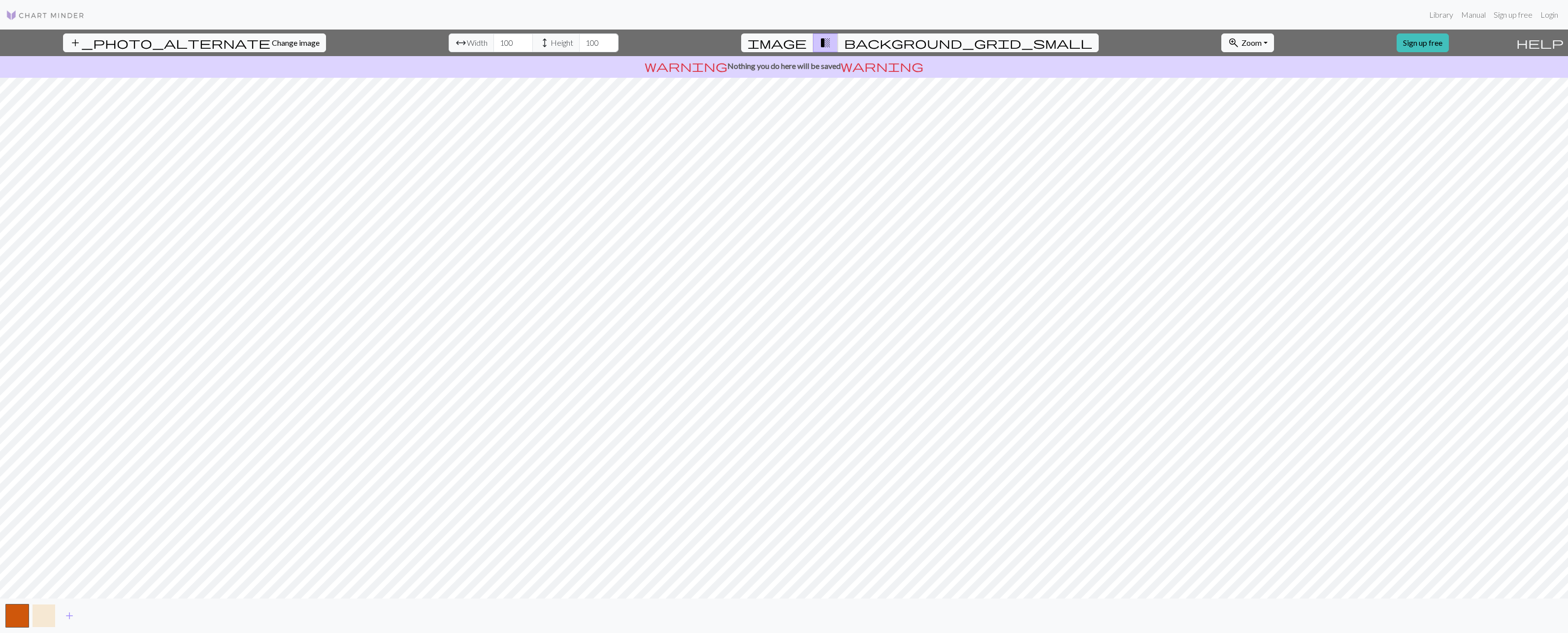
click at [47, 614] on button "button" at bounding box center [44, 616] width 24 height 24
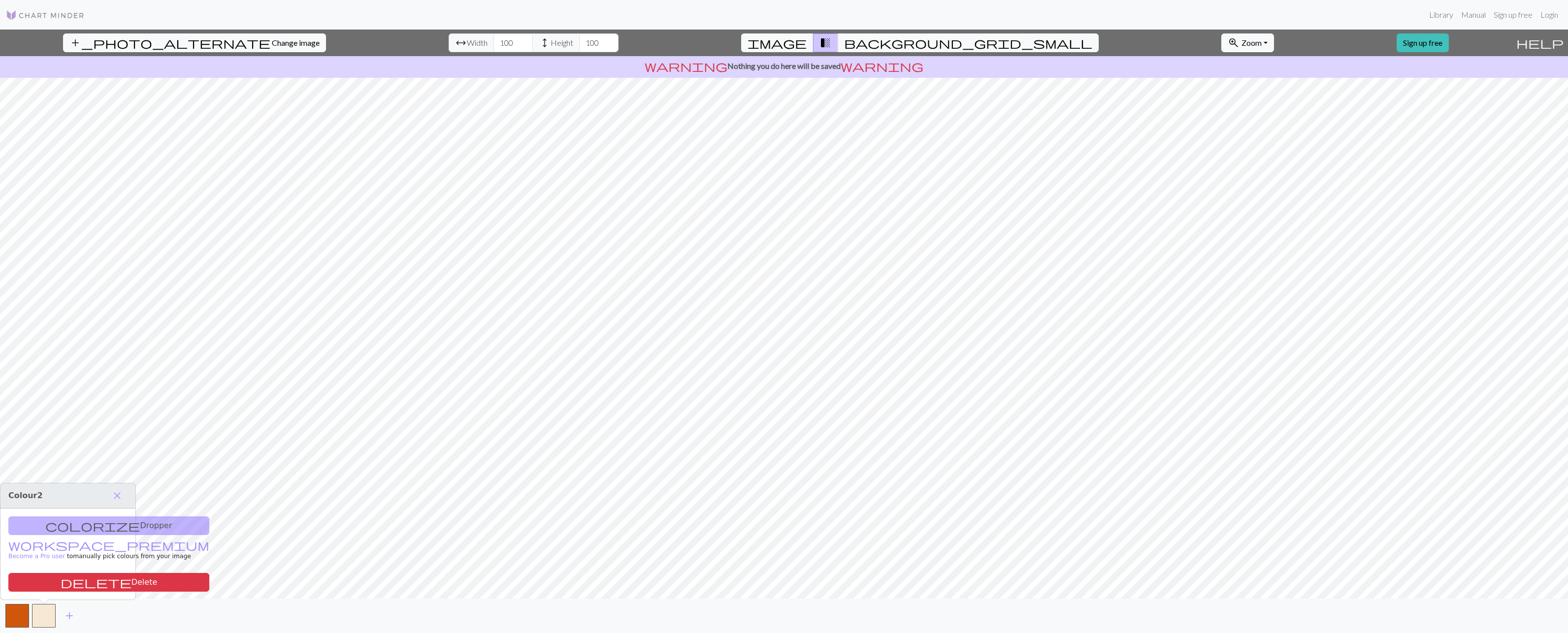
click at [75, 525] on div "colorize Dropper workspace_premium Become a Pro user to manually pick colours f…" at bounding box center [68, 554] width 135 height 91
click at [122, 497] on span "close" at bounding box center [117, 495] width 12 height 14
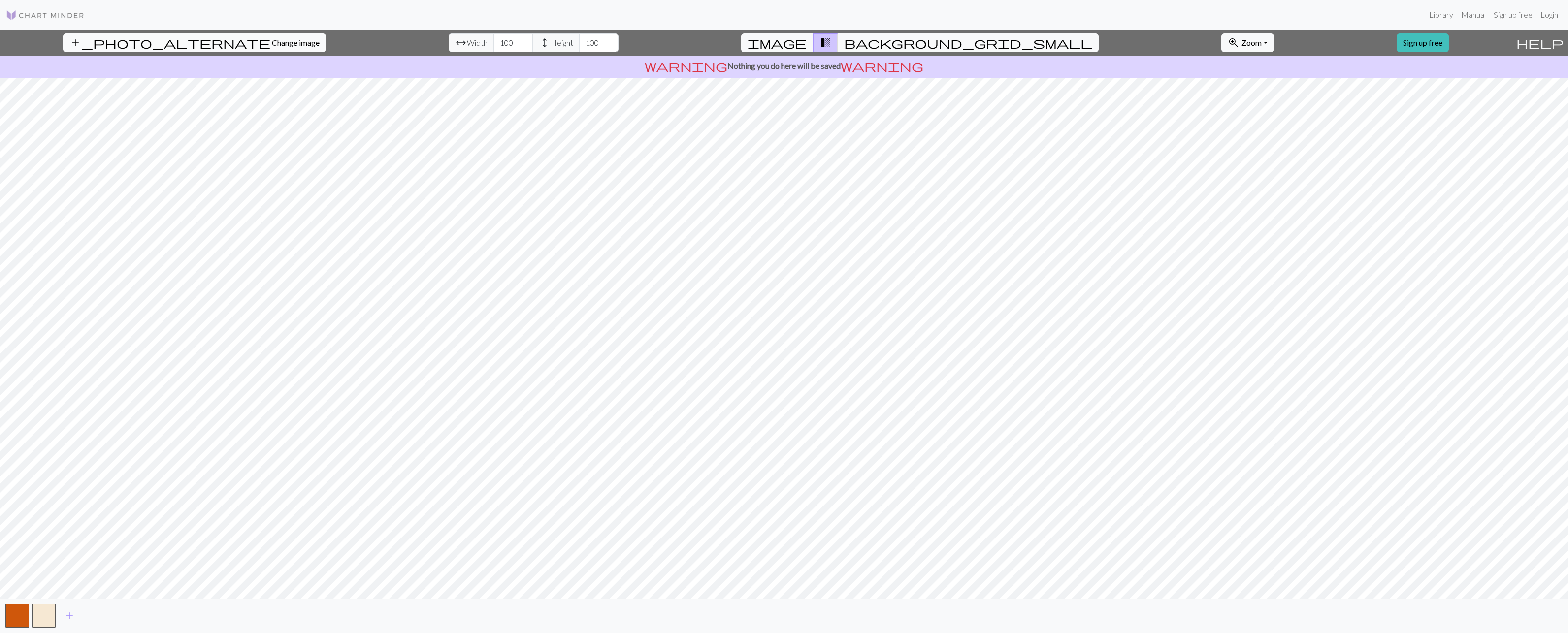
click at [272, 45] on span "Change image" at bounding box center [296, 42] width 47 height 9
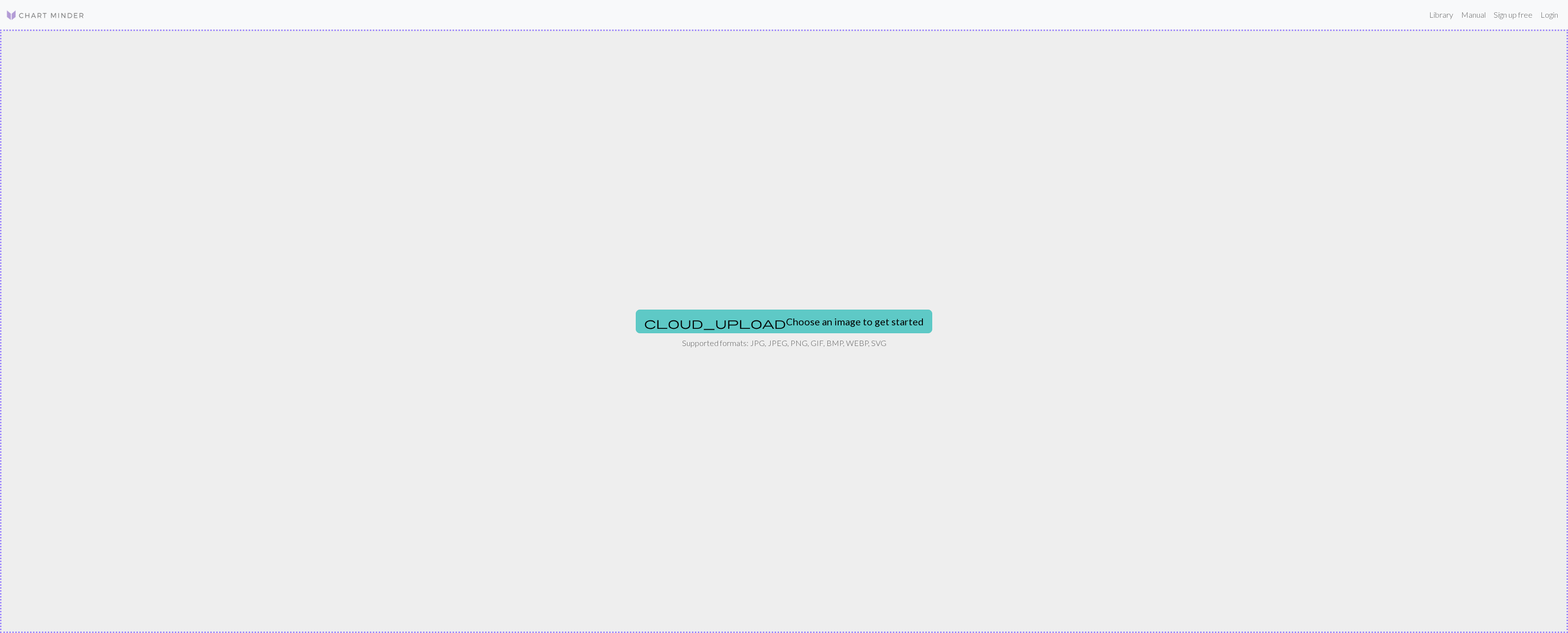
click at [783, 314] on button "cloud_upload Choose an image to get started" at bounding box center [783, 321] width 296 height 24
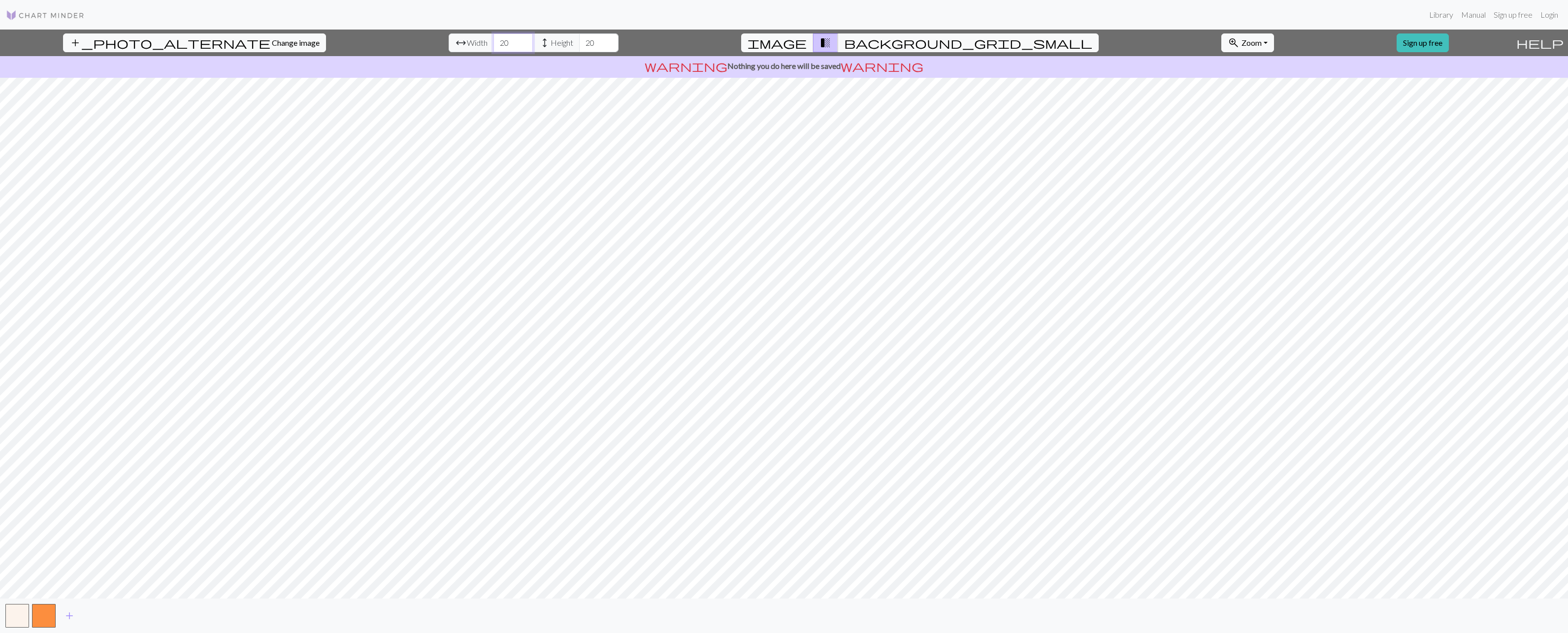
click at [494, 40] on input "20" at bounding box center [513, 43] width 40 height 19
type input "100"
drag, startPoint x: 481, startPoint y: 48, endPoint x: 452, endPoint y: 45, distance: 29.2
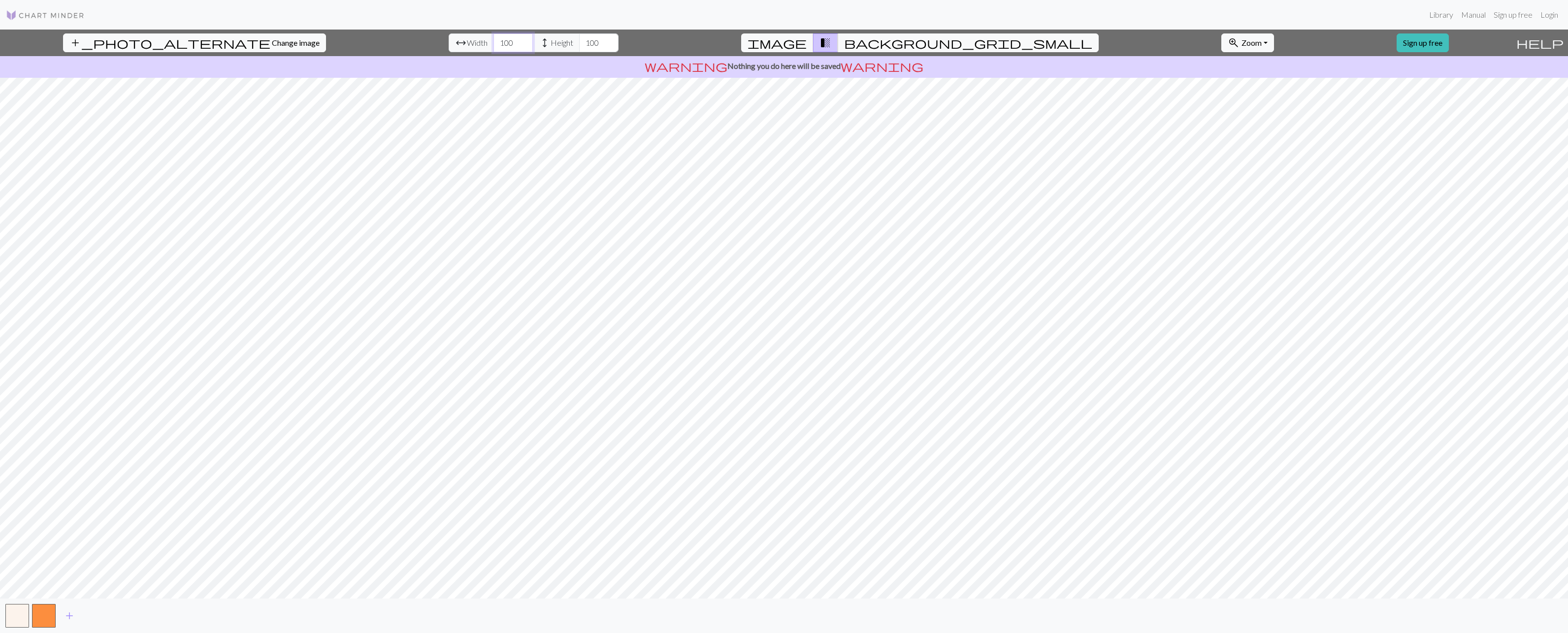
click at [452, 45] on div "arrow_range Width 100 height Height 100" at bounding box center [533, 43] width 170 height 19
type input "80"
type input "100"
type input "20"
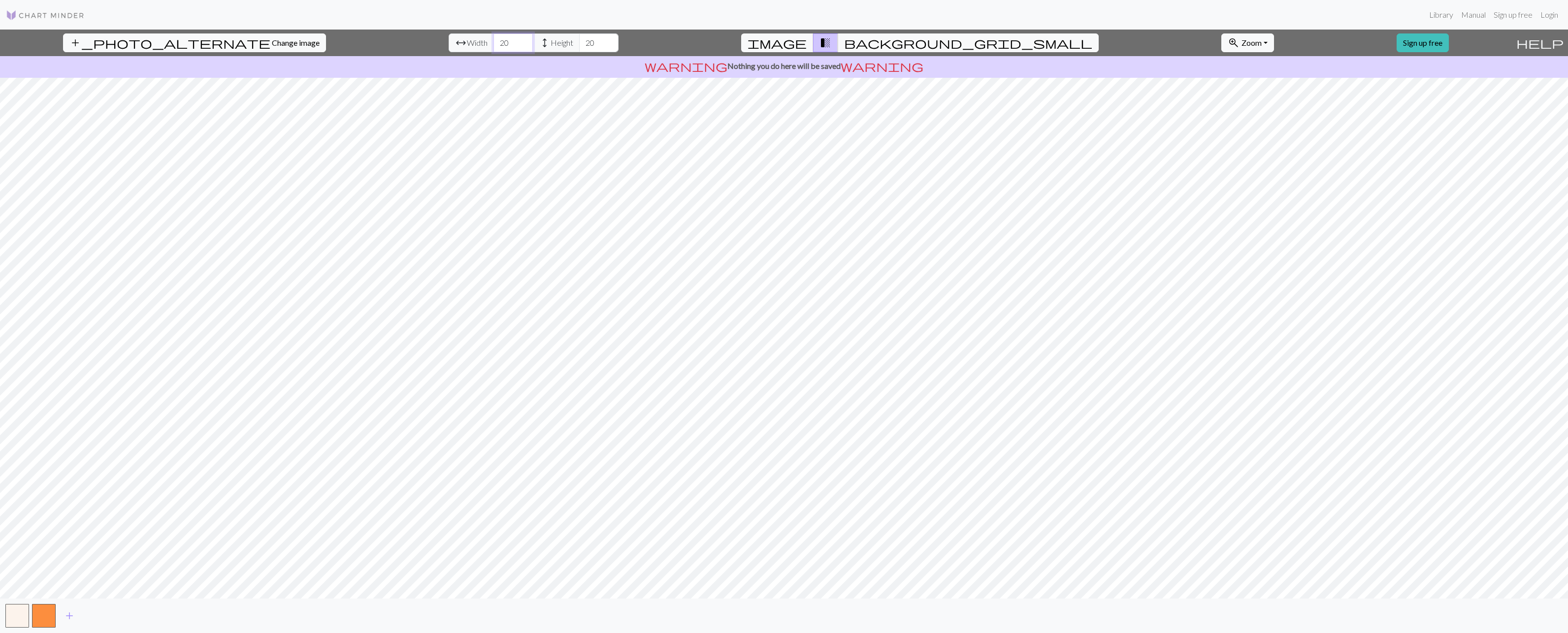
type input "20"
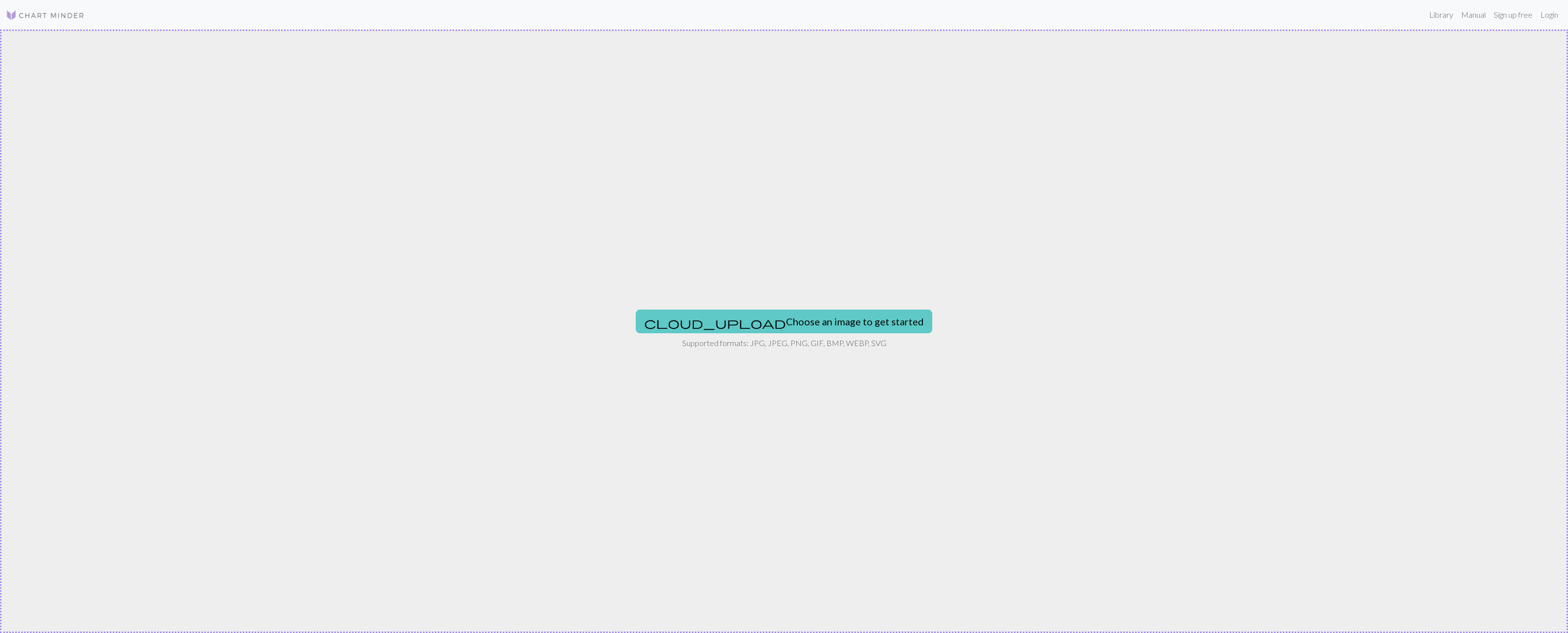
click at [765, 327] on button "cloud_upload Choose an image to get started" at bounding box center [783, 321] width 296 height 24
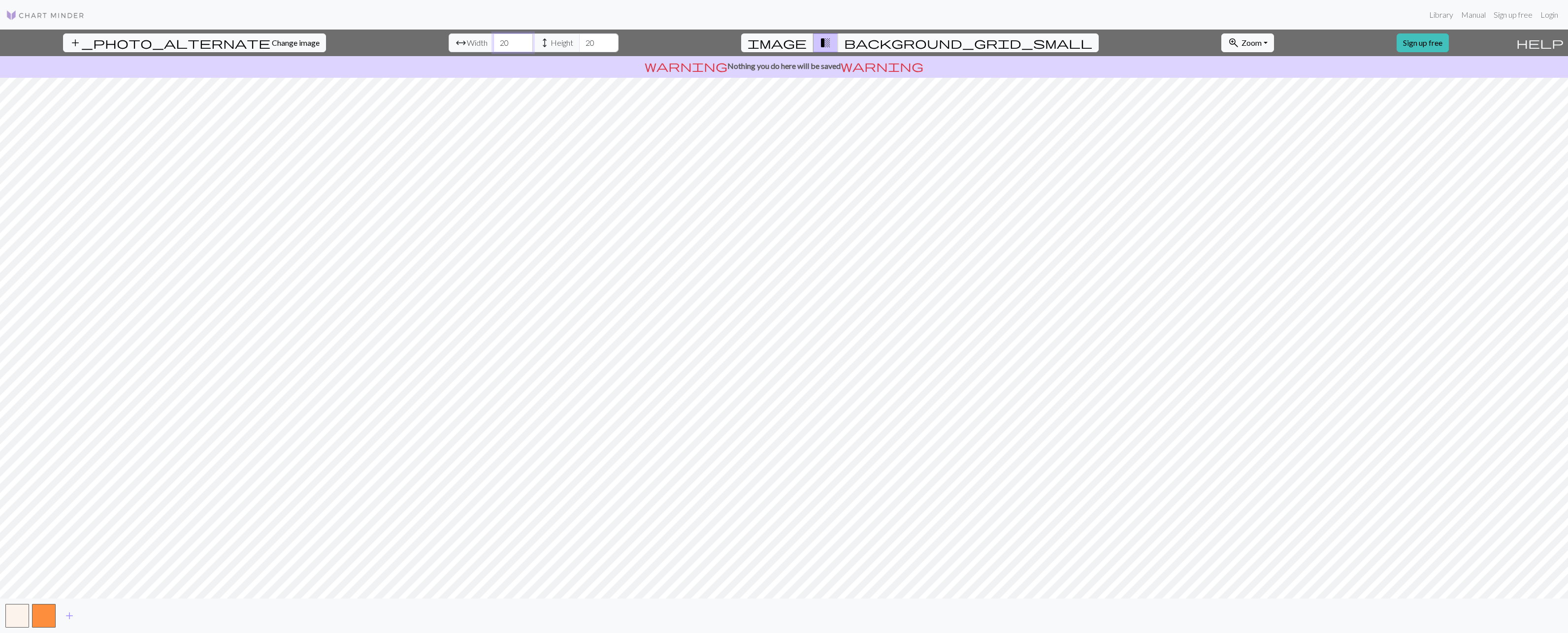
click at [494, 39] on input "20" at bounding box center [513, 43] width 40 height 19
type input "80"
